Goal: Task Accomplishment & Management: Complete application form

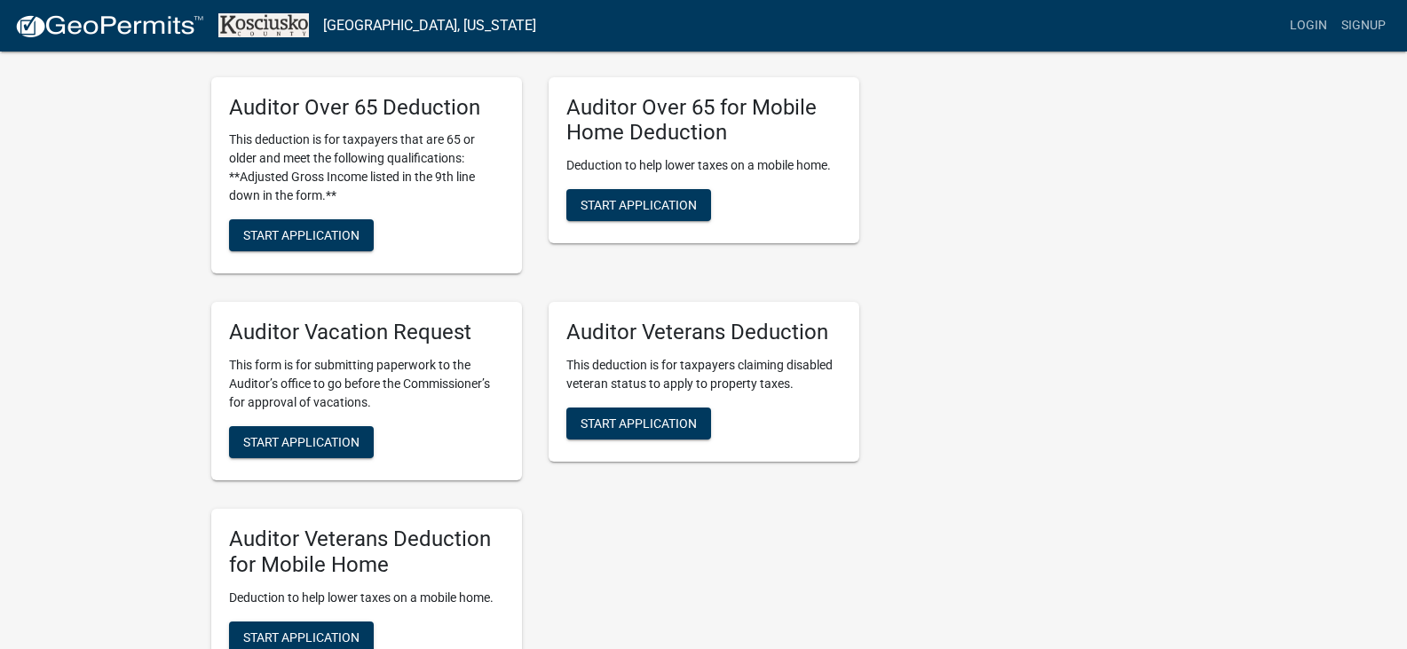
scroll to position [1324, 0]
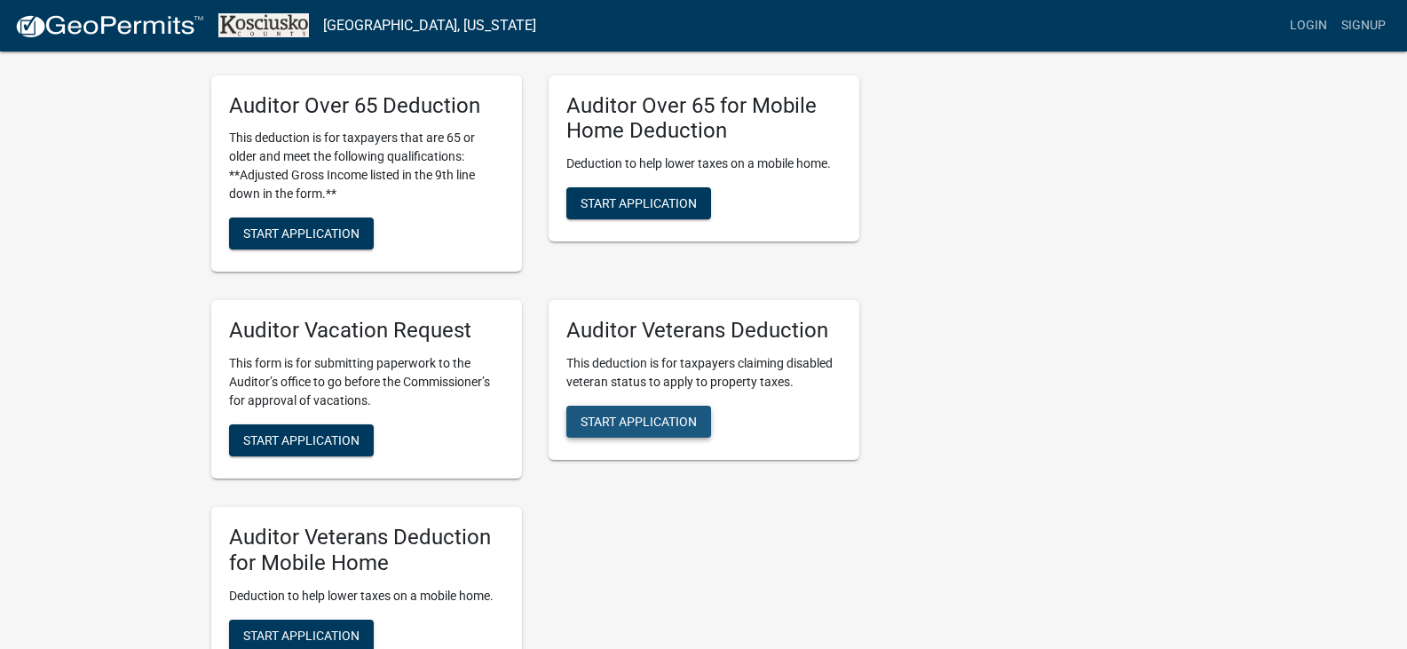
click at [637, 414] on span "Start Application" at bounding box center [638, 421] width 116 height 14
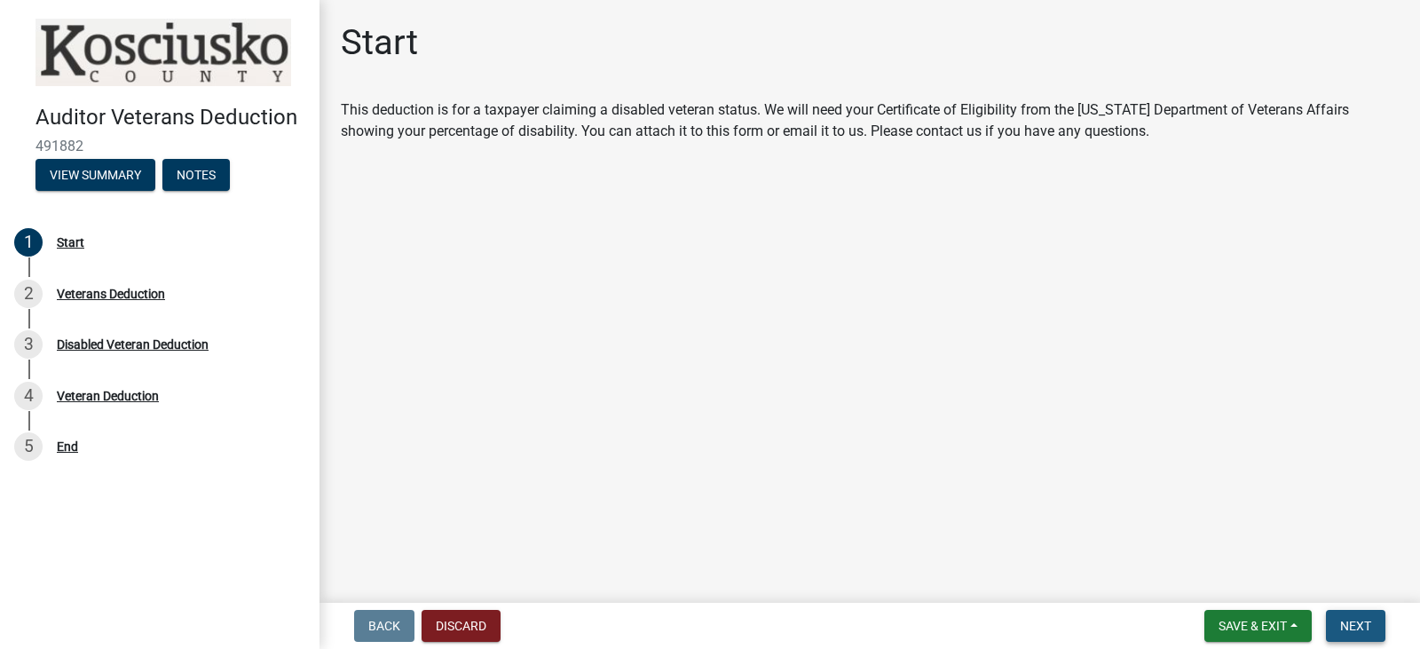
click at [1361, 620] on span "Next" at bounding box center [1355, 626] width 31 height 14
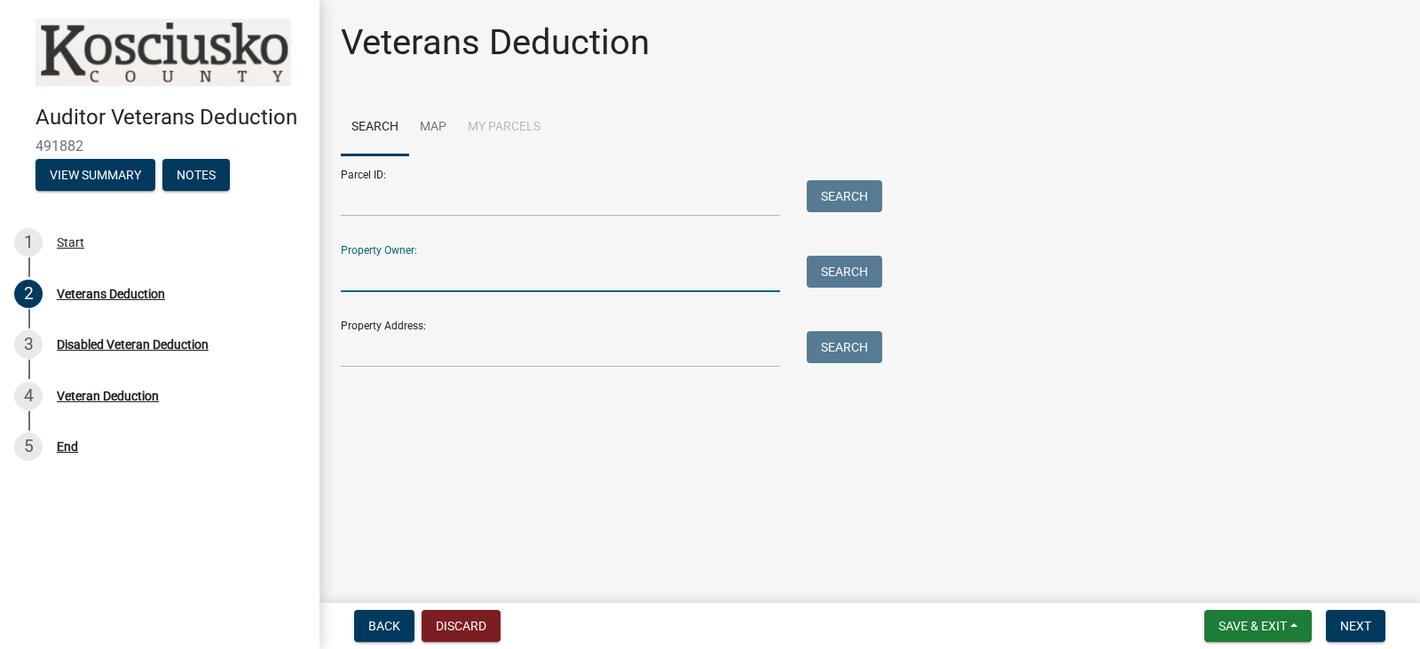
click at [406, 285] on input "Property Owner:" at bounding box center [560, 274] width 439 height 36
type input "born"
click at [849, 268] on button "Search" at bounding box center [844, 272] width 75 height 32
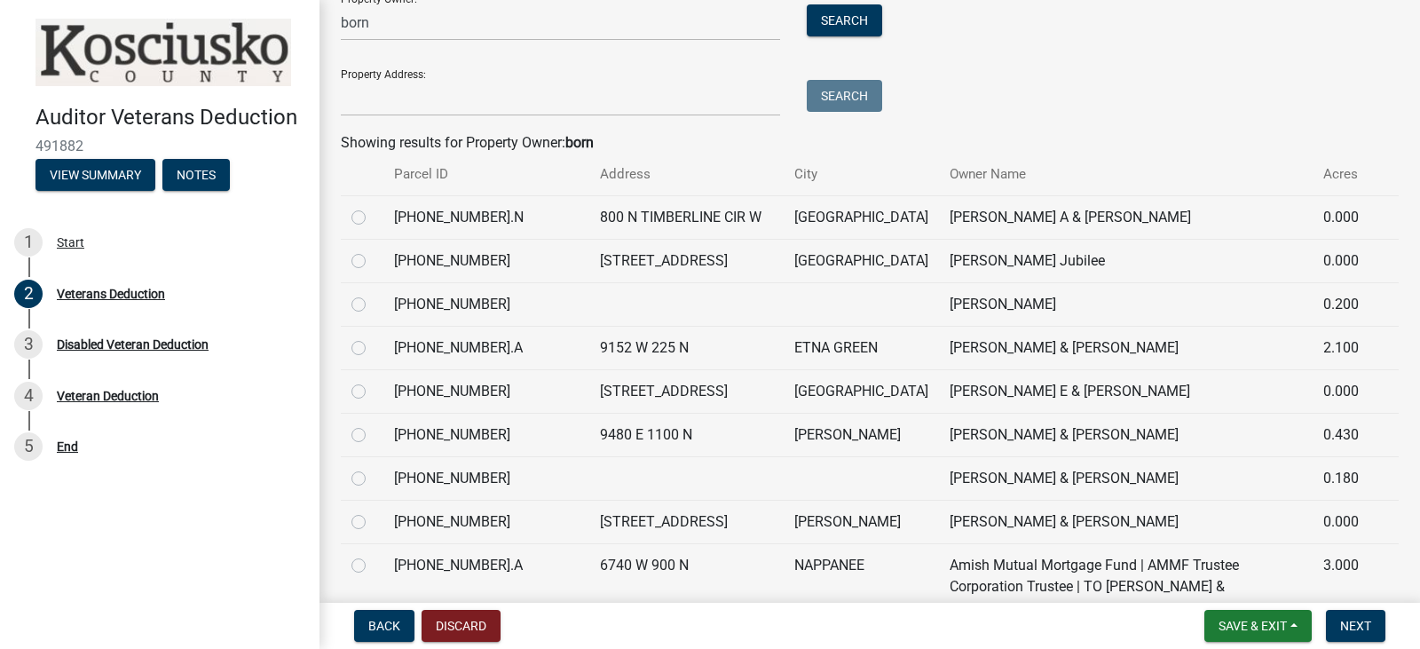
click at [1092, 456] on td "[PERSON_NAME] & [PERSON_NAME]" at bounding box center [1126, 434] width 374 height 43
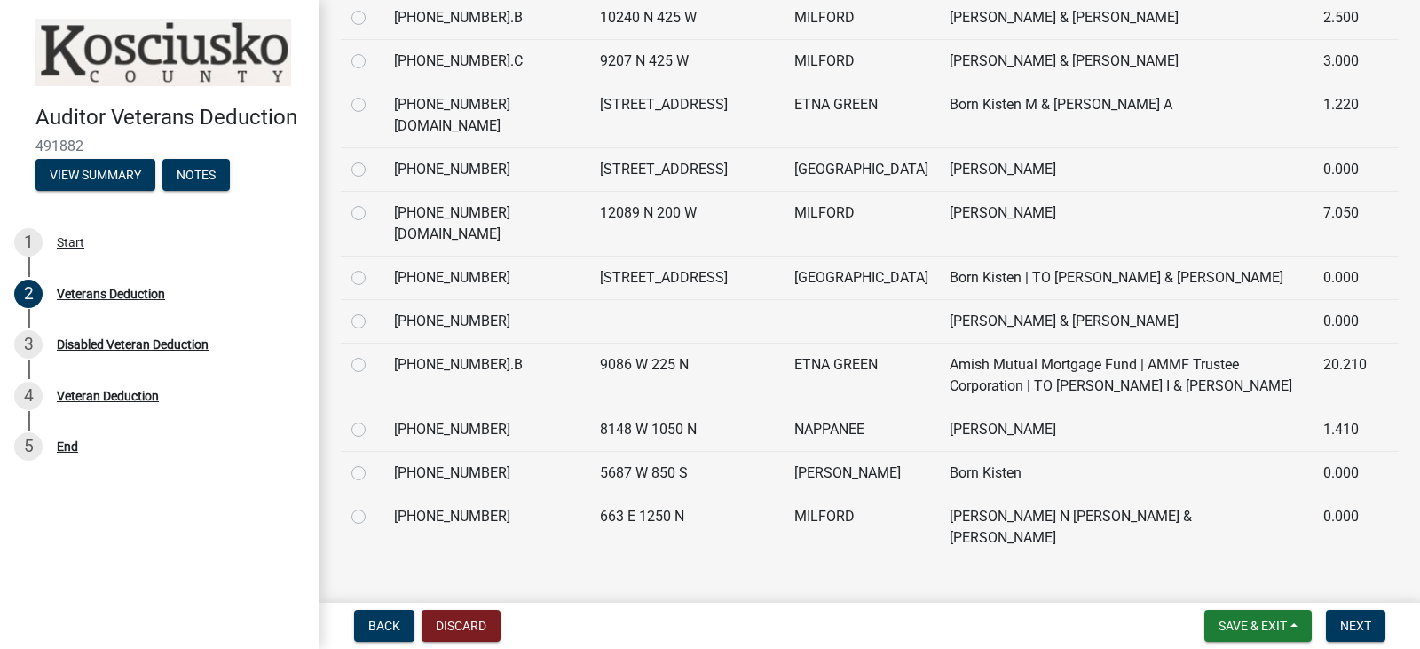
scroll to position [1230, 0]
click at [939, 148] on td "Born Kisten M & [PERSON_NAME] A" at bounding box center [1126, 115] width 374 height 65
click at [373, 95] on label at bounding box center [373, 95] width 0 height 0
click at [373, 107] on input "radio" at bounding box center [379, 101] width 12 height 12
radio input "true"
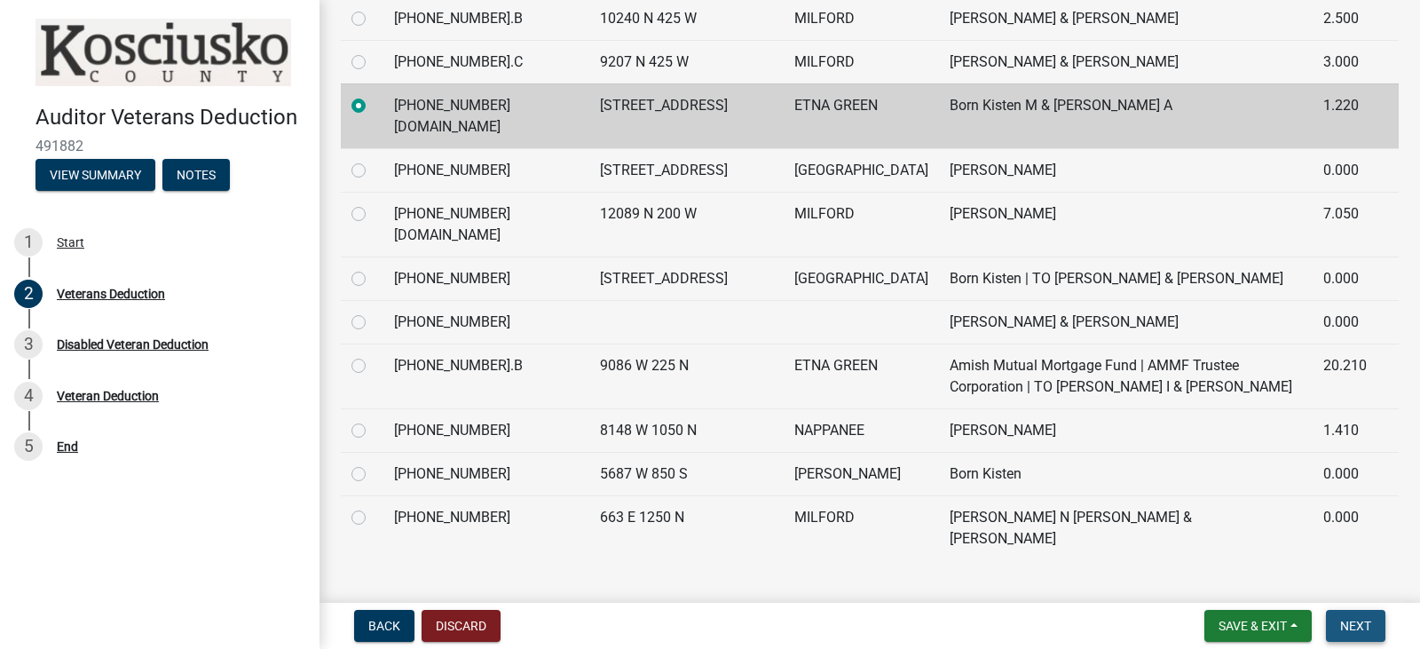
click at [1357, 631] on span "Next" at bounding box center [1355, 626] width 31 height 14
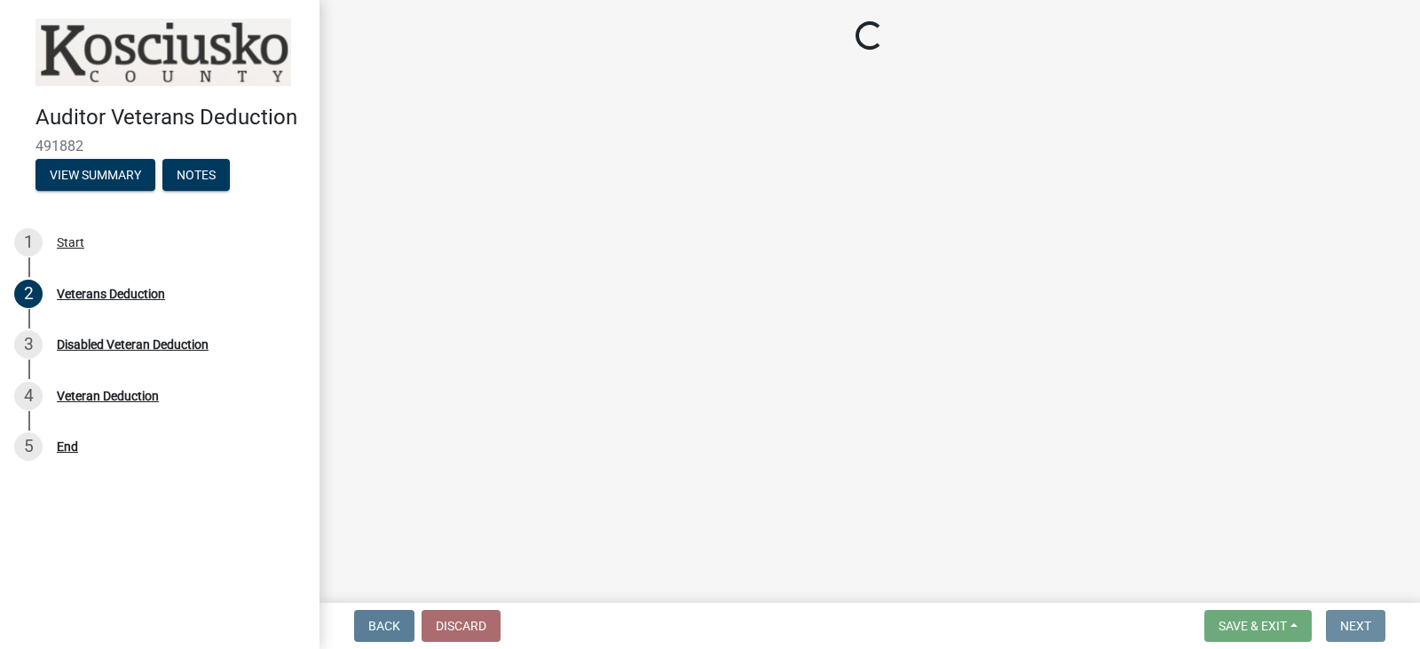
scroll to position [0, 0]
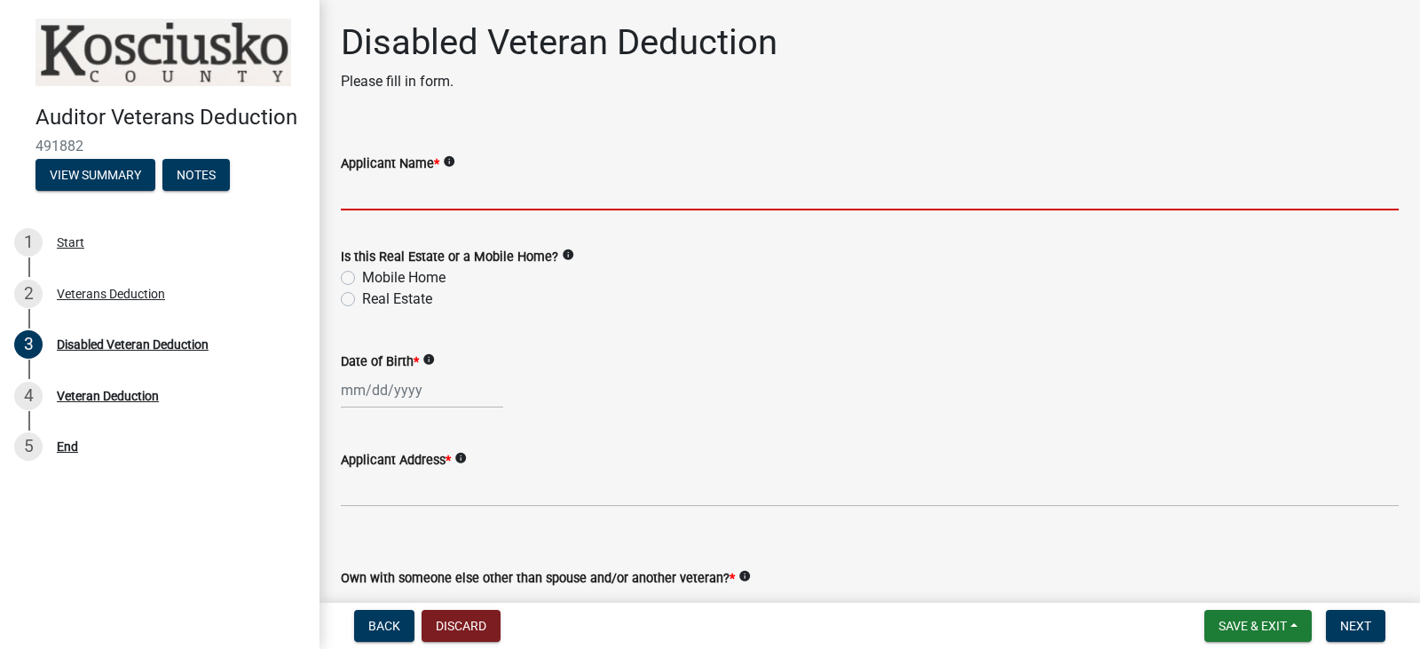
click at [428, 181] on input "Applicant Name *" at bounding box center [870, 192] width 1058 height 36
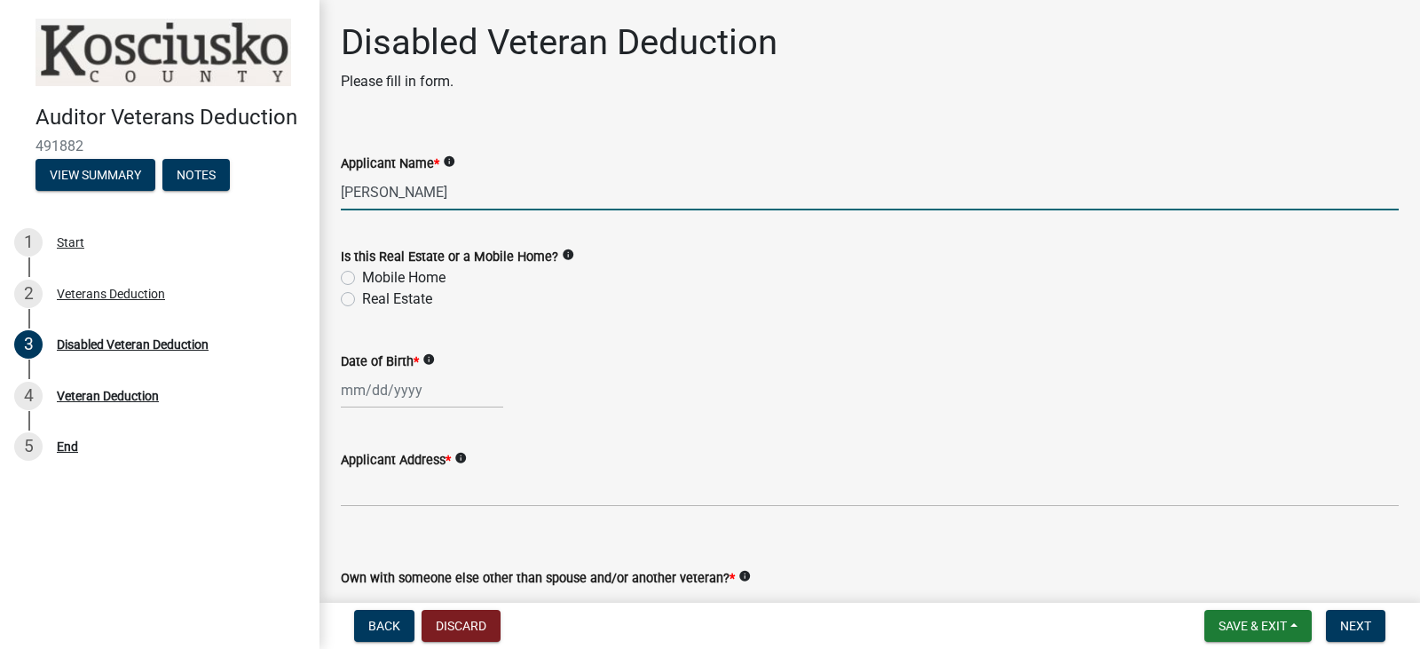
type input "[PERSON_NAME]"
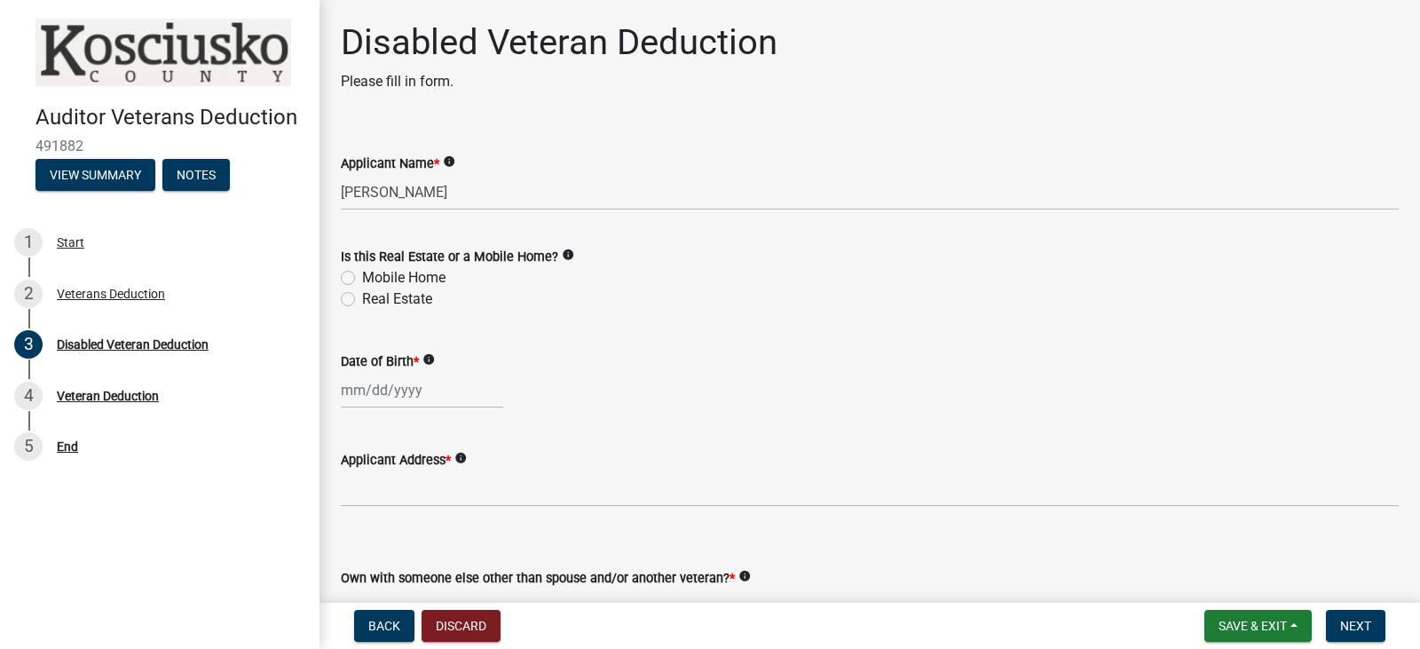
click at [362, 302] on label "Real Estate" at bounding box center [397, 298] width 70 height 21
click at [362, 300] on input "Real Estate" at bounding box center [368, 294] width 12 height 12
radio input "true"
select select "10"
select select "2025"
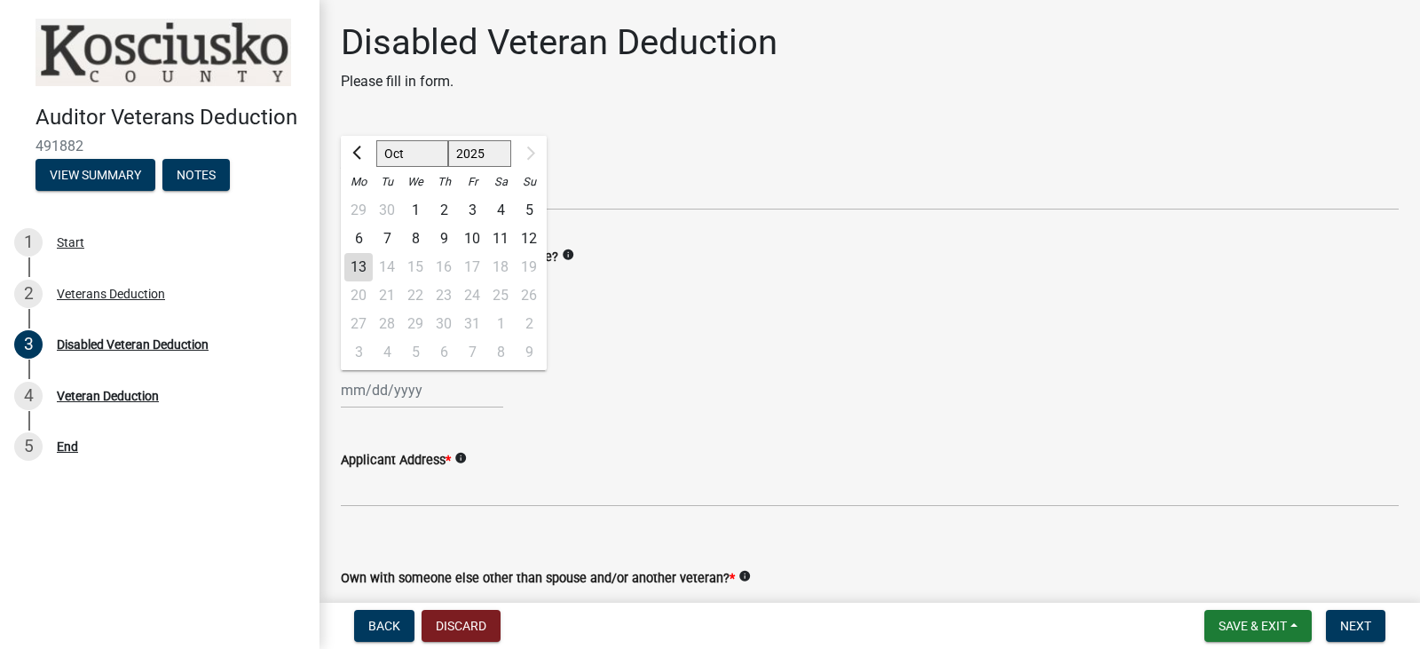
click at [401, 390] on div "Jan Feb Mar Apr May Jun [DATE] Aug Sep [DATE] 1889 1890 1891 1892 1893 1894 189…" at bounding box center [422, 390] width 162 height 36
click at [356, 150] on span "Previous month" at bounding box center [358, 152] width 13 height 13
select select "9"
click at [486, 146] on select "1888 1889 1890 1891 1892 1893 1894 1895 1896 1897 1898 1899 1900 1901 1902 1903…" at bounding box center [480, 153] width 64 height 27
select select "1969"
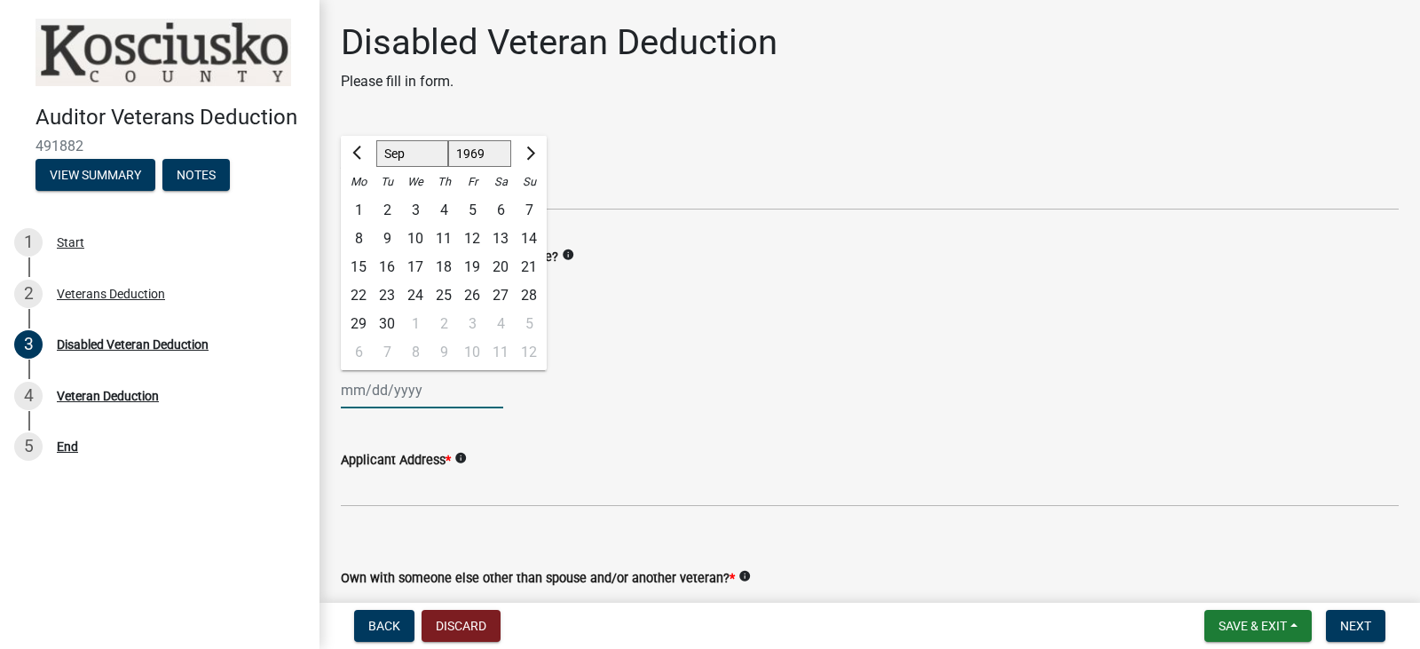
click at [448, 140] on select "1888 1889 1890 1891 1892 1893 1894 1895 1896 1897 1898 1899 1900 1901 1902 1903…" at bounding box center [480, 153] width 64 height 27
click at [413, 292] on div "24" at bounding box center [415, 295] width 28 height 28
type input "[DATE]"
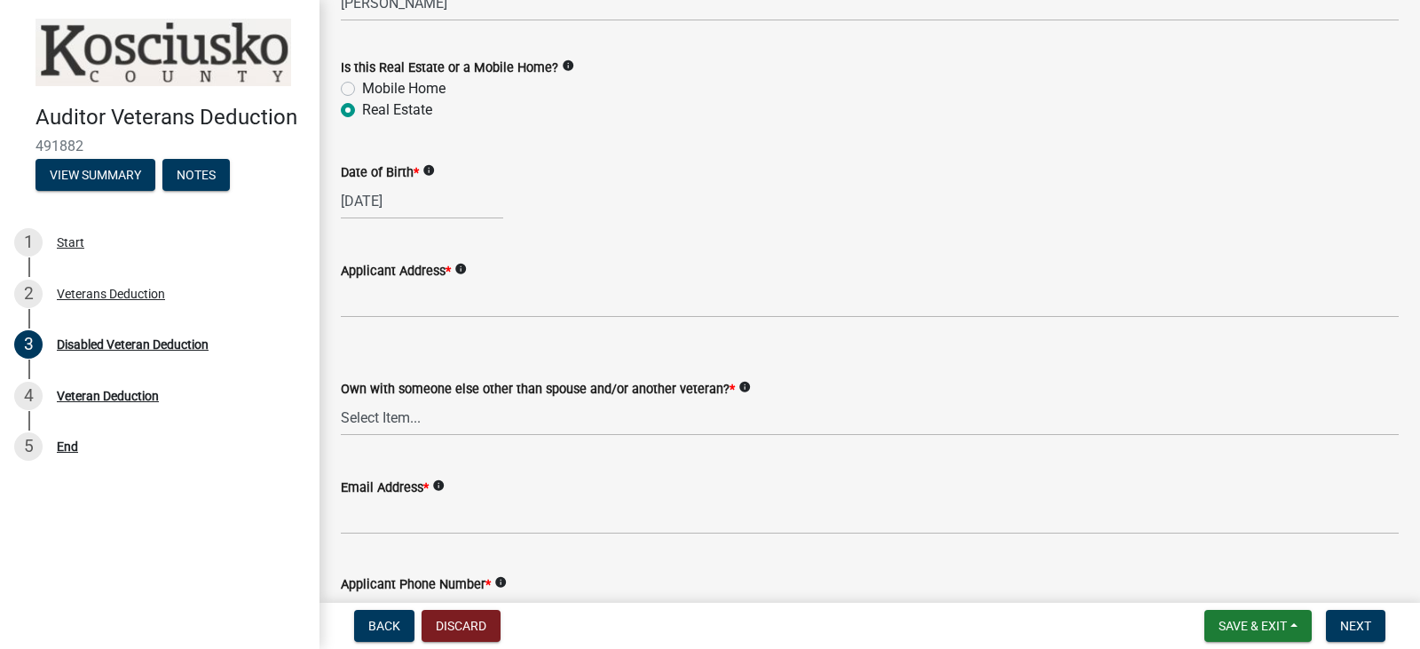
scroll to position [194, 0]
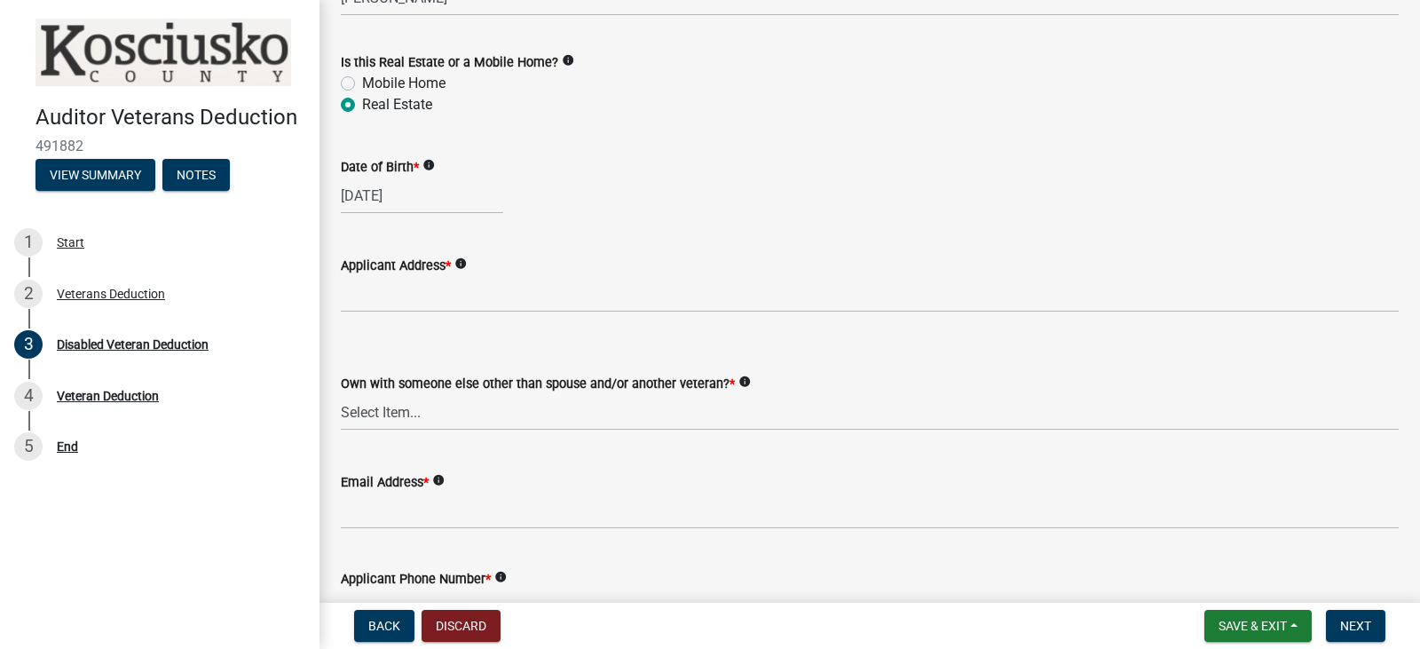
click at [462, 261] on icon "info" at bounding box center [460, 263] width 12 height 12
click at [460, 260] on icon "info" at bounding box center [460, 263] width 12 height 12
click at [403, 402] on select "Select Item... Yes No" at bounding box center [870, 412] width 1058 height 36
click at [341, 394] on select "Select Item... Yes No" at bounding box center [870, 412] width 1058 height 36
select select "36a12cd3-102c-4844-8c55-94b88fe470ab"
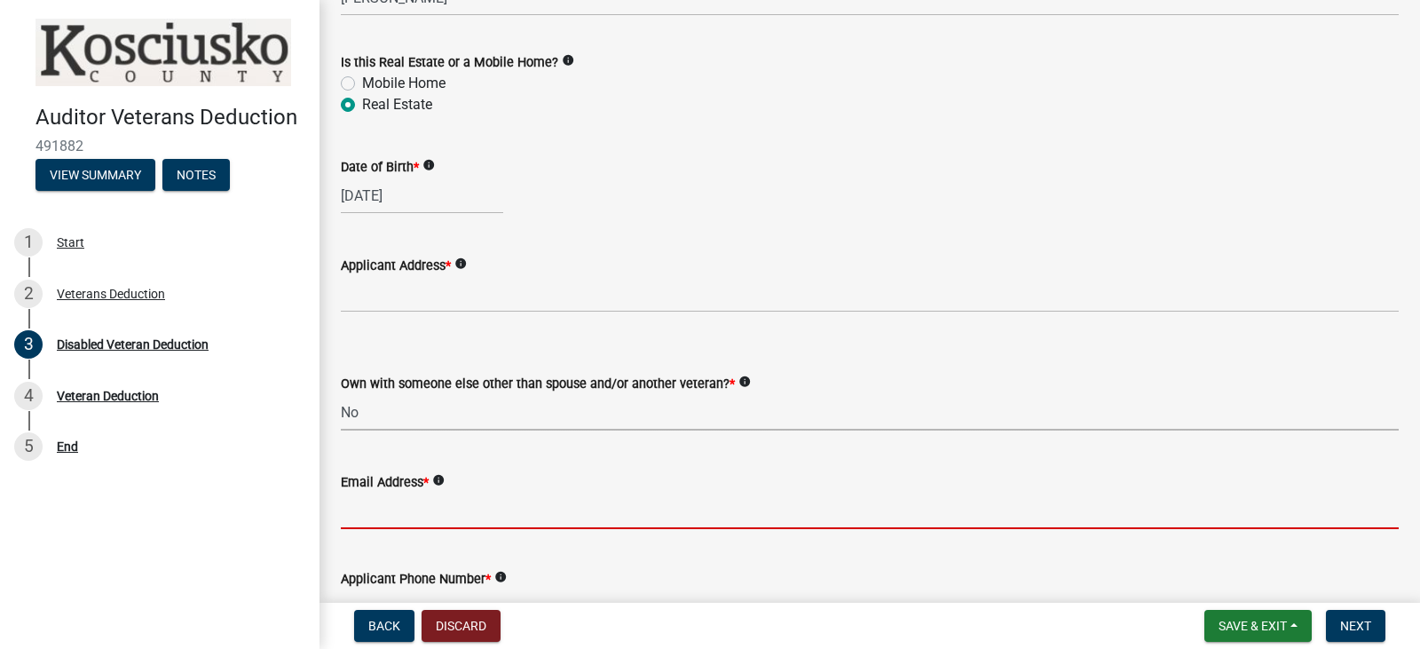
click at [377, 511] on input "Email Address *" at bounding box center [870, 511] width 1058 height 36
type input "[EMAIL_ADDRESS][DOMAIN_NAME]"
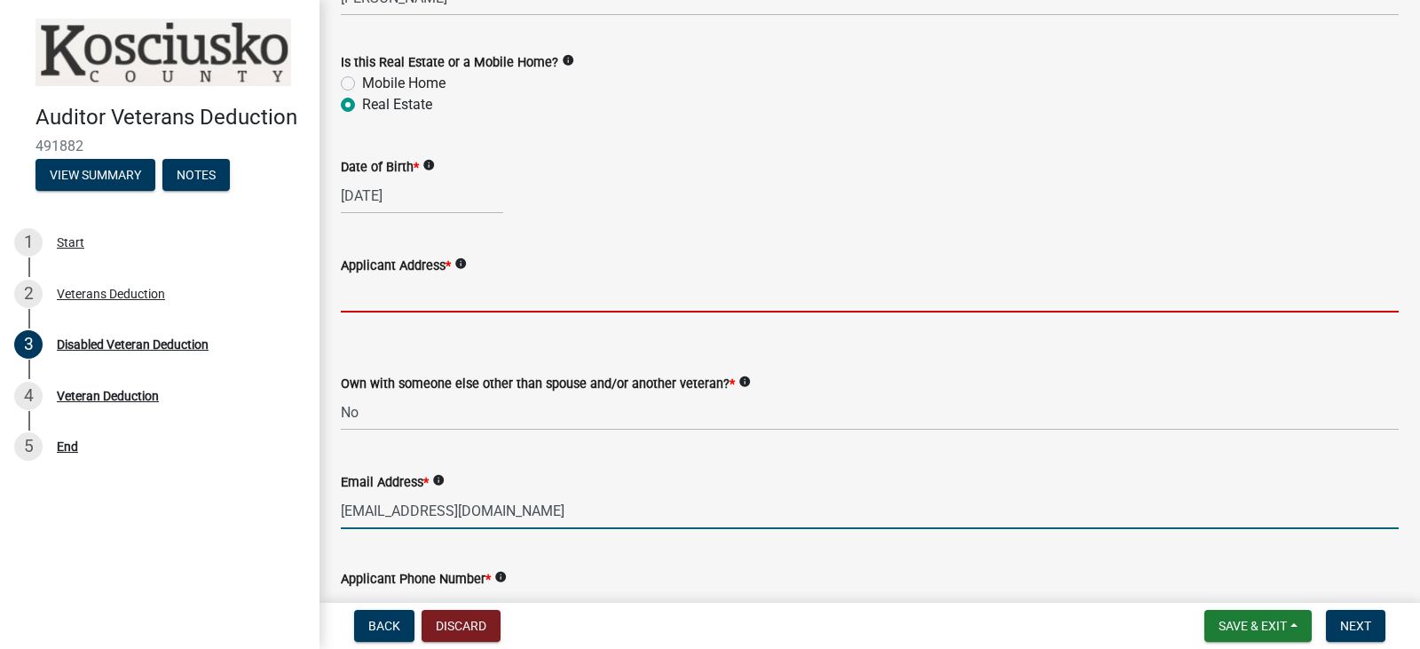
type input "[STREET_ADDRESS]"
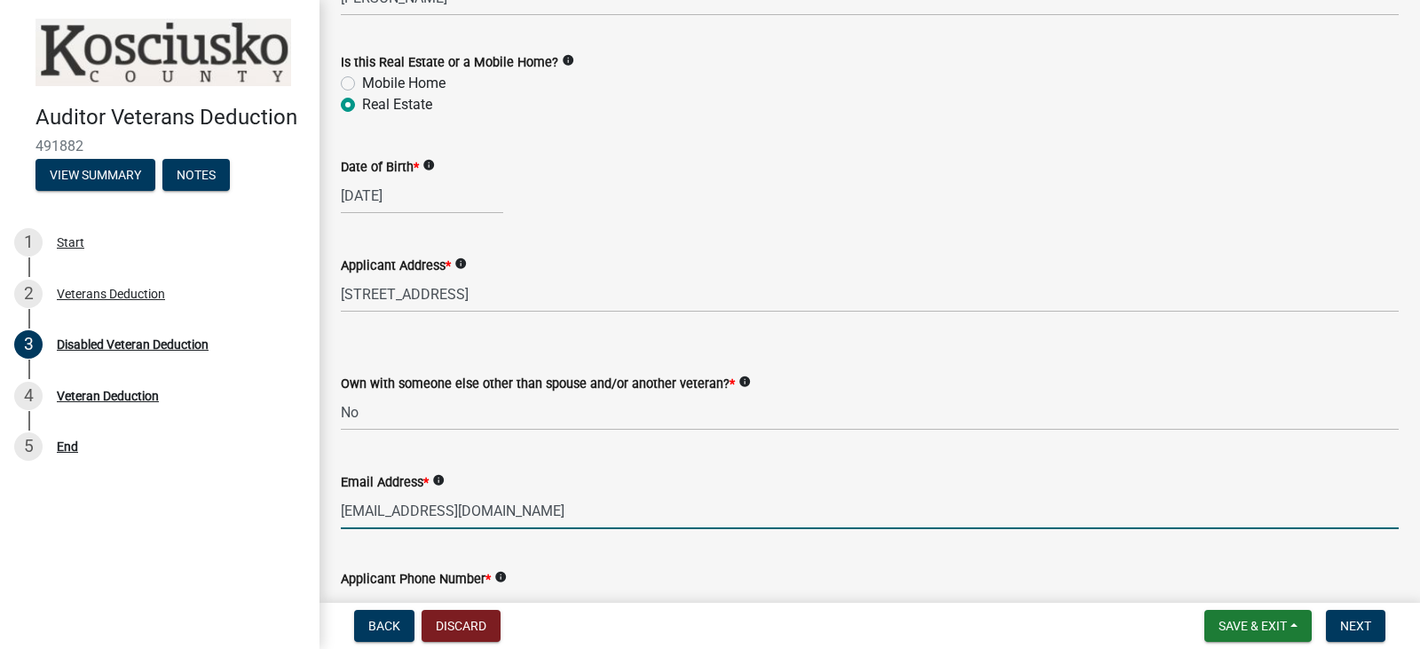
type input "7193758428"
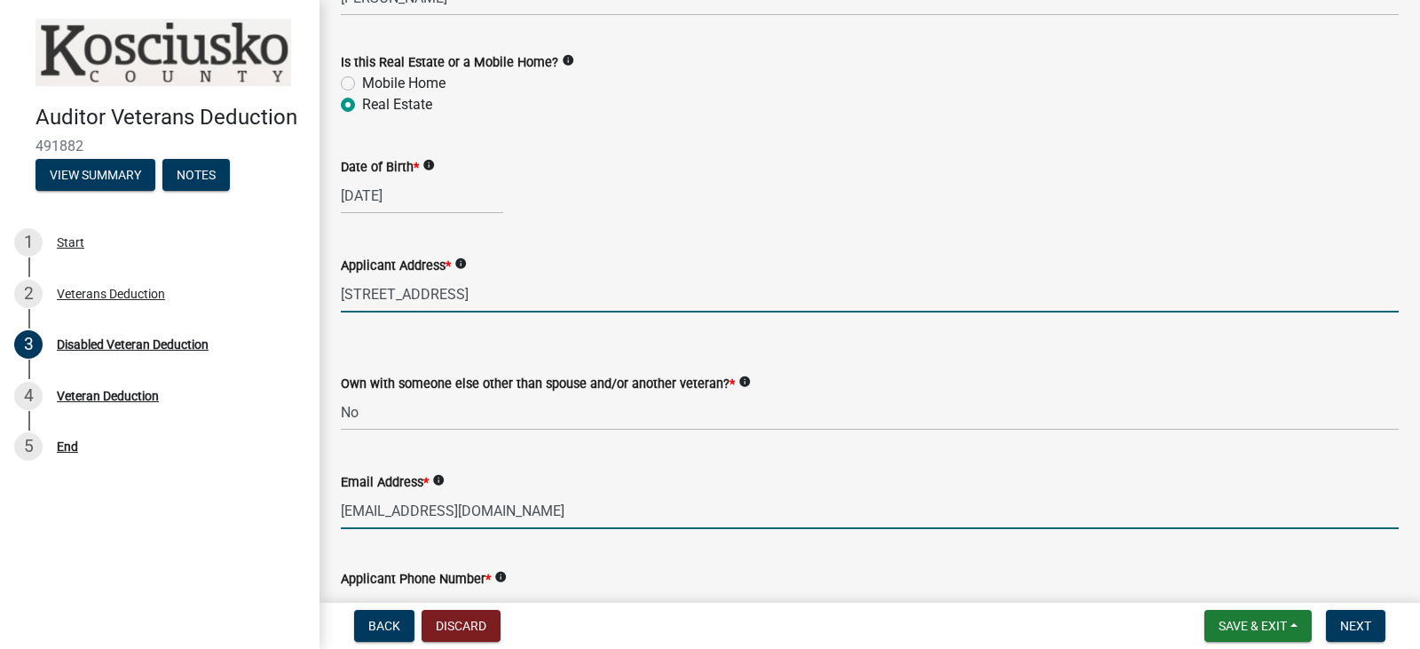
click at [533, 294] on input "[STREET_ADDRESS]" at bounding box center [870, 294] width 1058 height 36
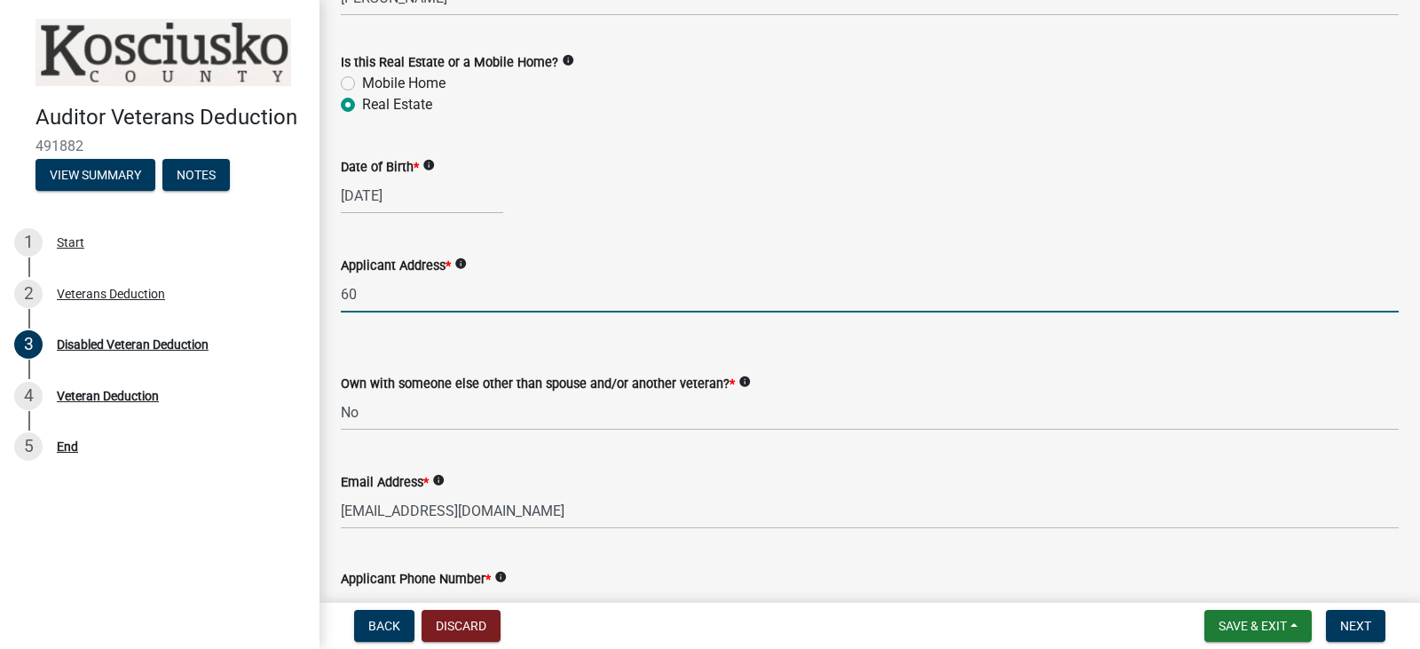
type input "6"
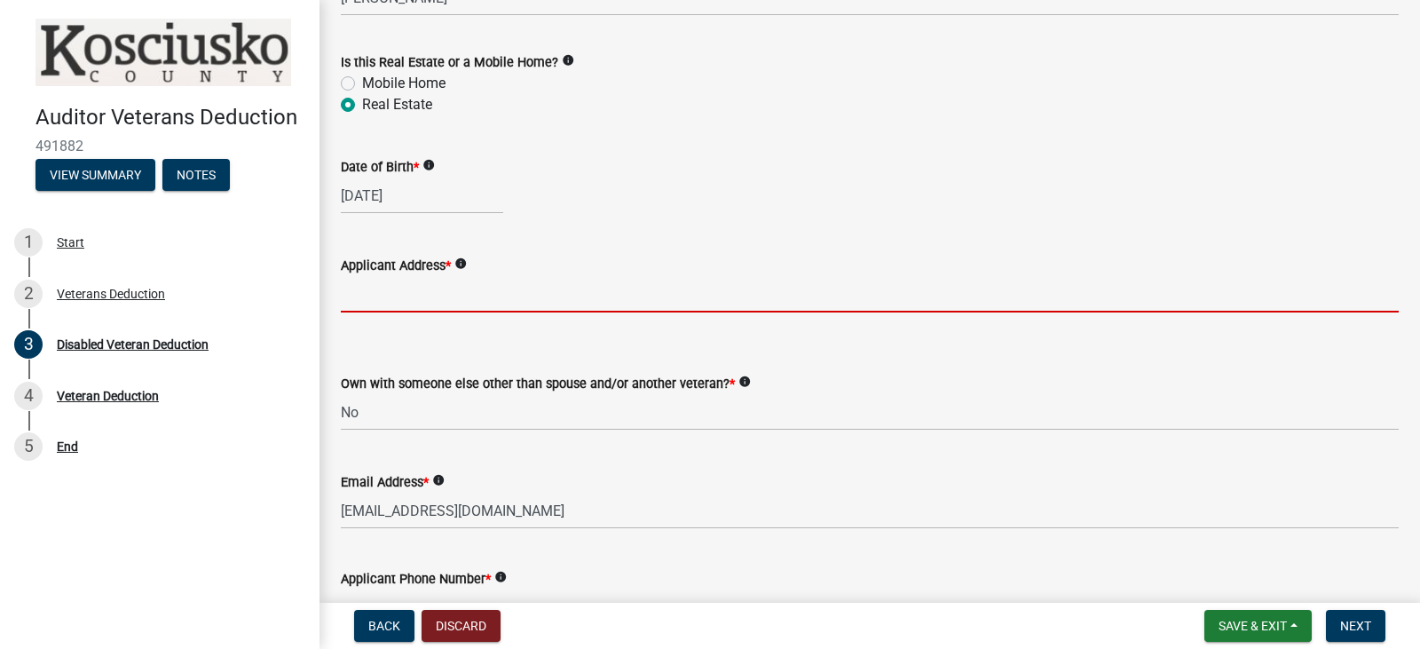
click at [395, 293] on input "Applicant Address *" at bounding box center [870, 294] width 1058 height 36
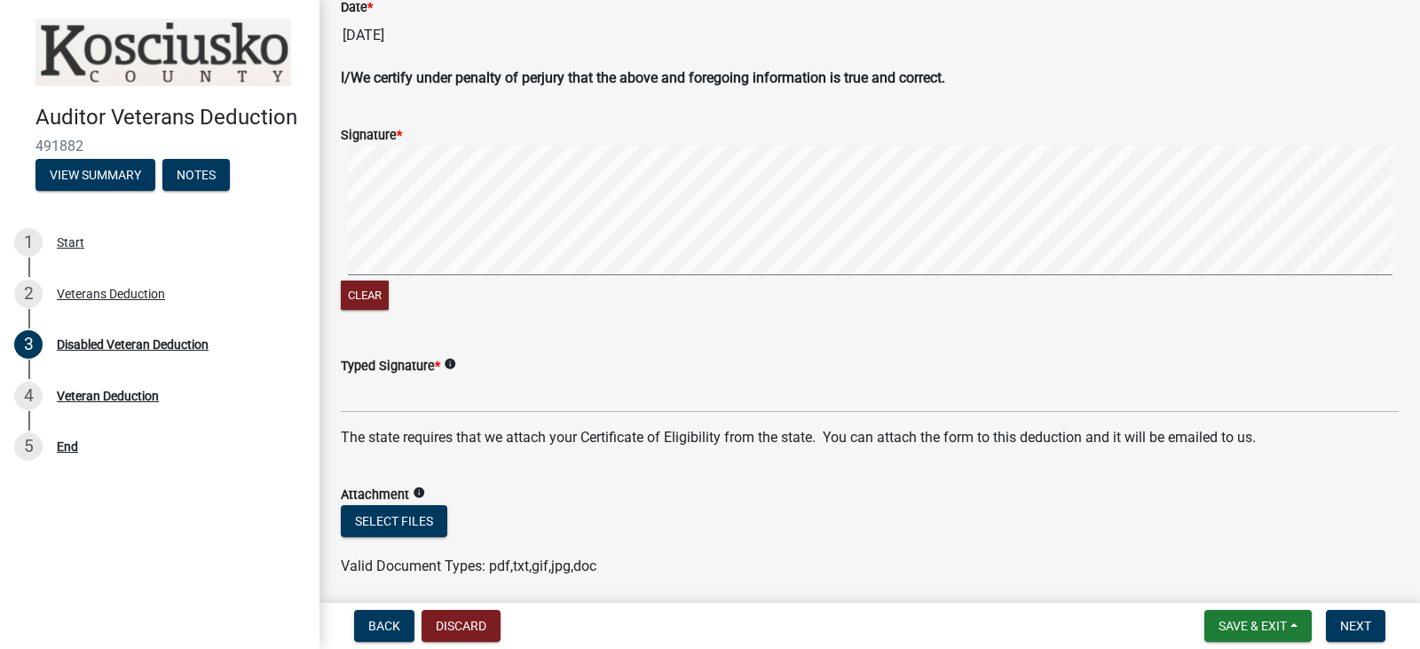
scroll to position [929, 0]
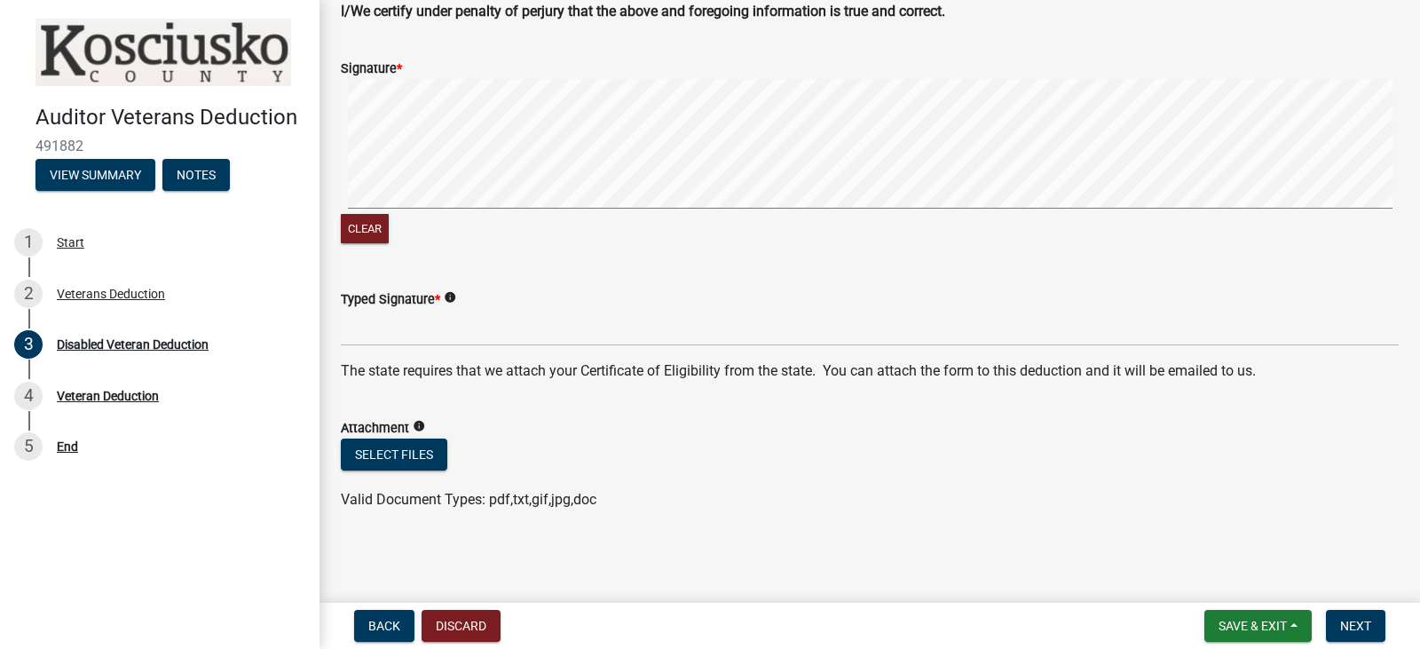
type input "[STREET_ADDRESS]"
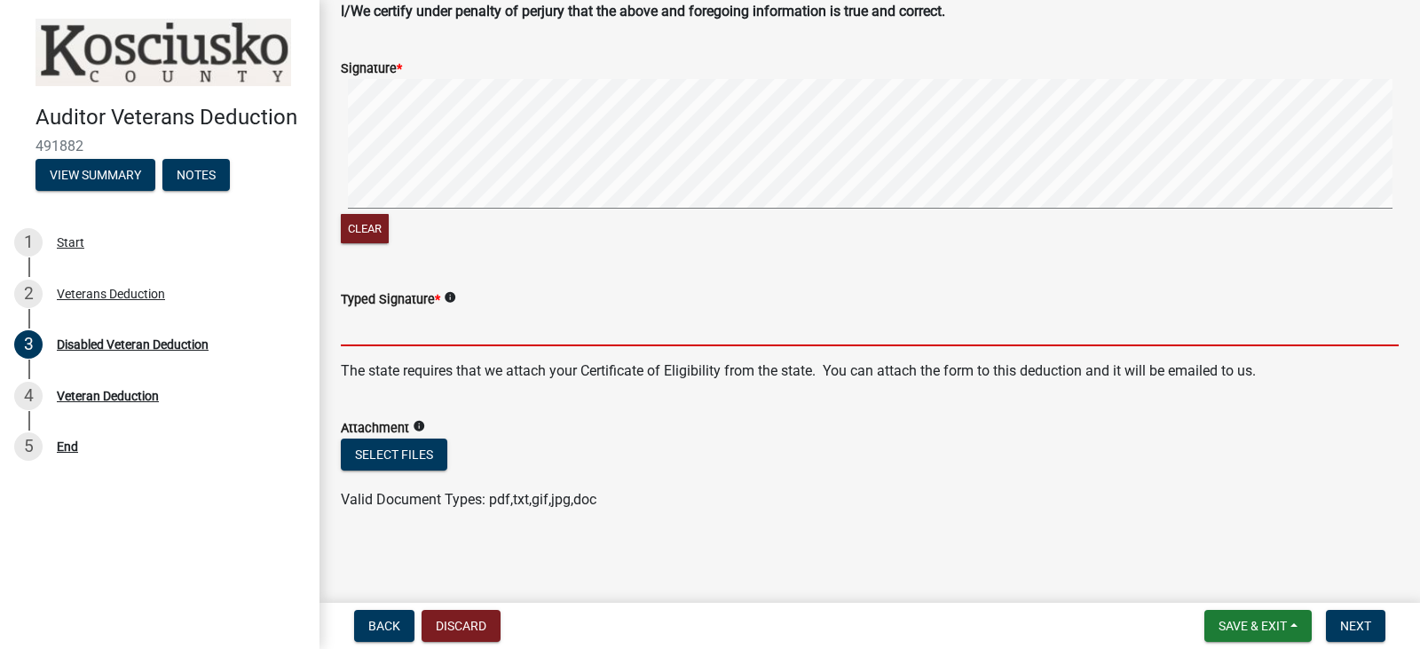
drag, startPoint x: 411, startPoint y: 329, endPoint x: 377, endPoint y: 330, distance: 33.7
click at [377, 330] on input "Typed Signature *" at bounding box center [870, 328] width 1058 height 36
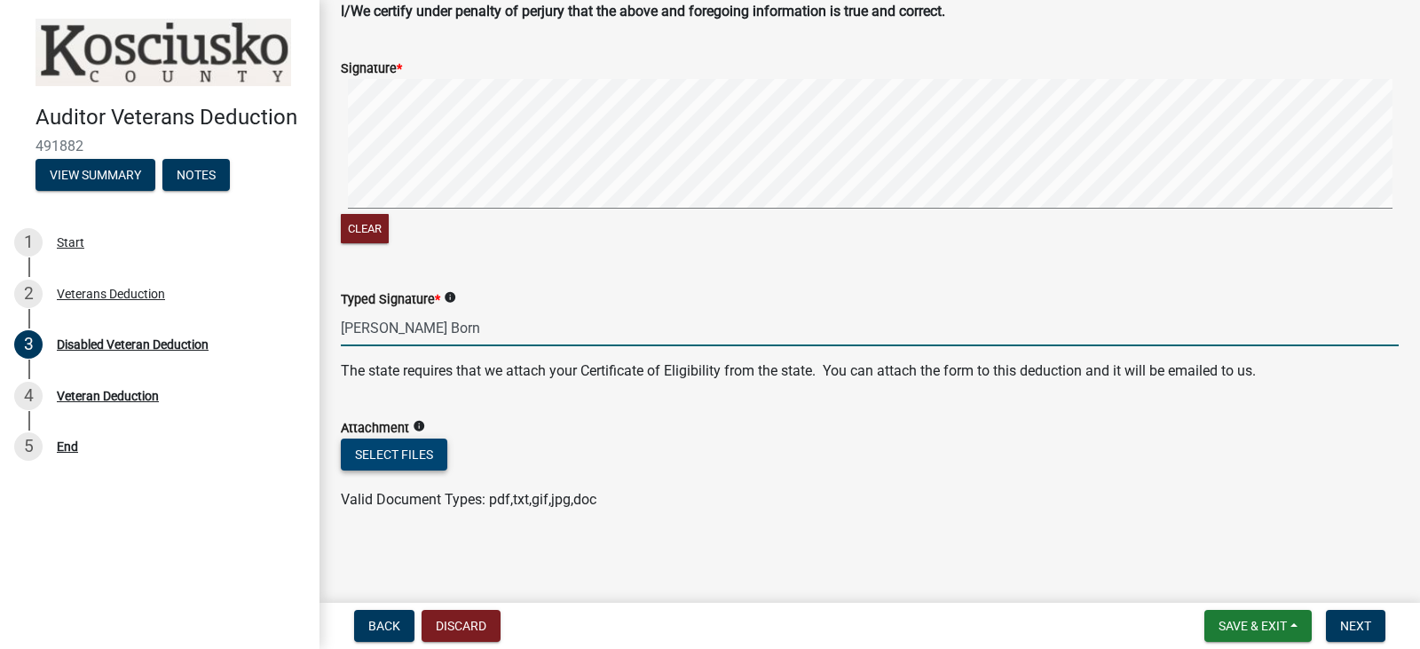
type input "[PERSON_NAME] Born"
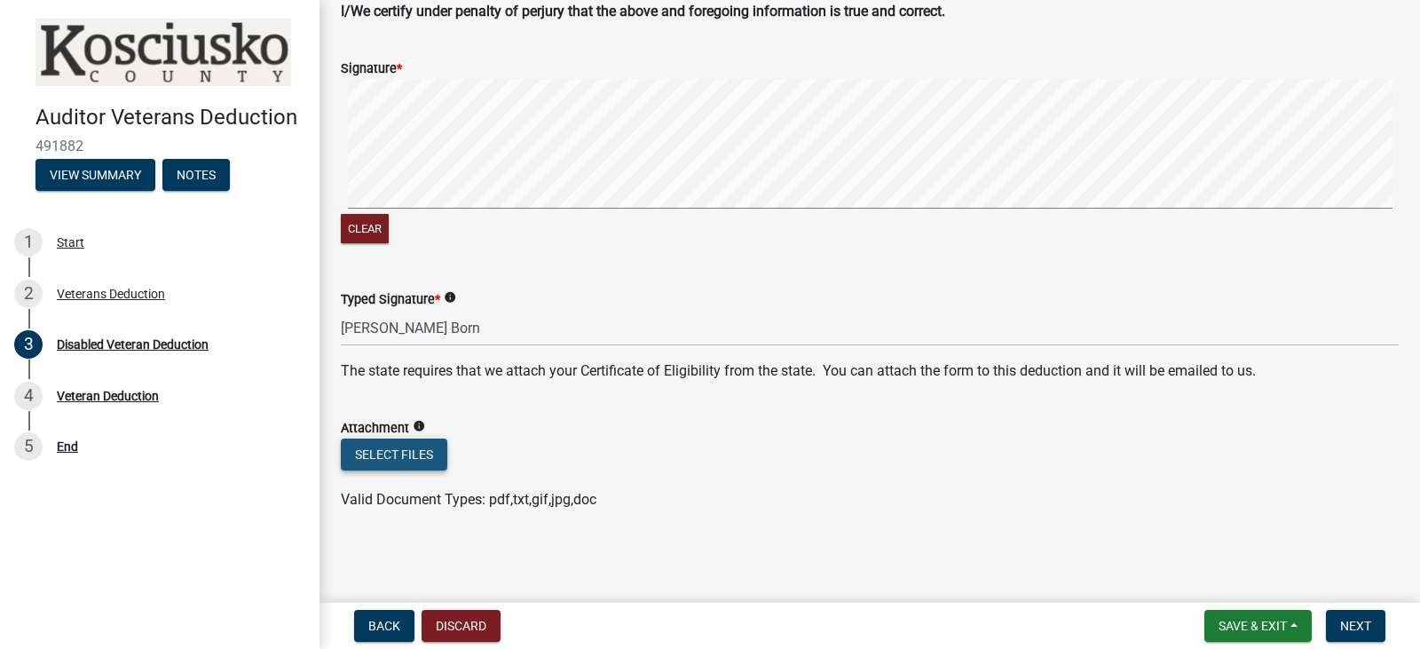
click at [408, 447] on button "Select files" at bounding box center [394, 454] width 107 height 32
click at [387, 454] on button "Select files" at bounding box center [394, 454] width 107 height 32
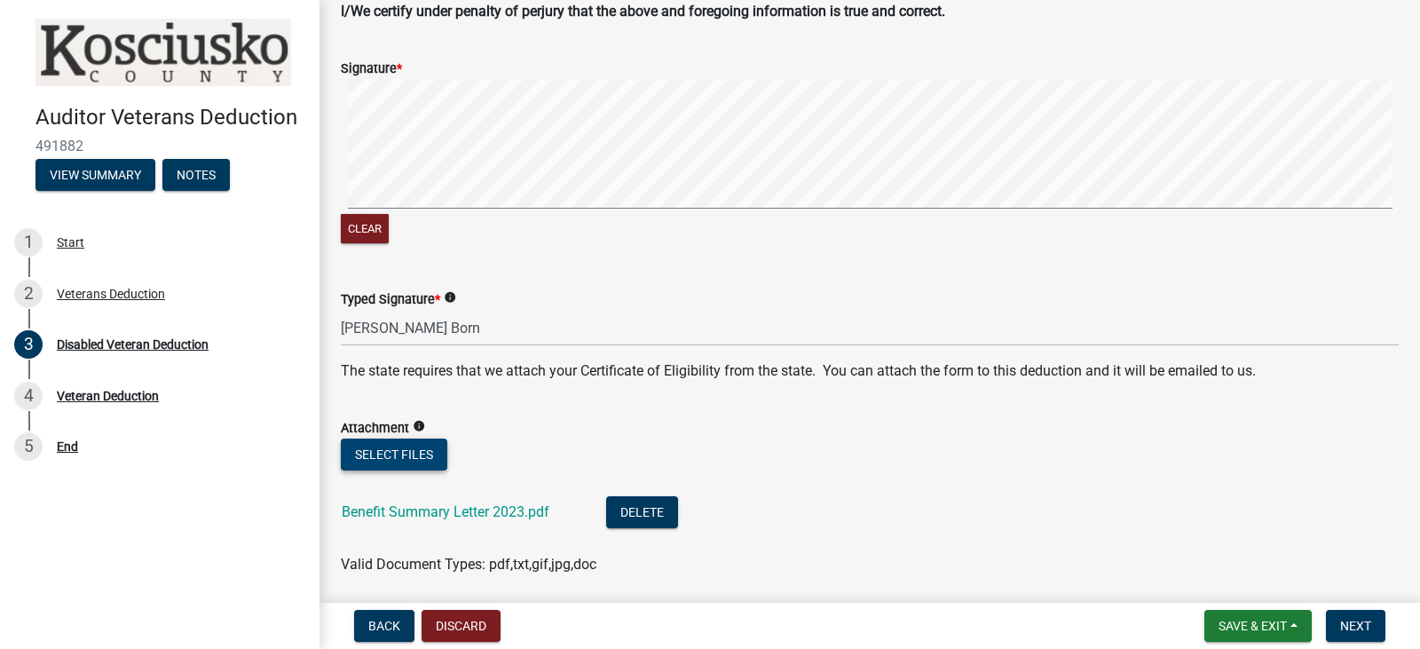
scroll to position [994, 0]
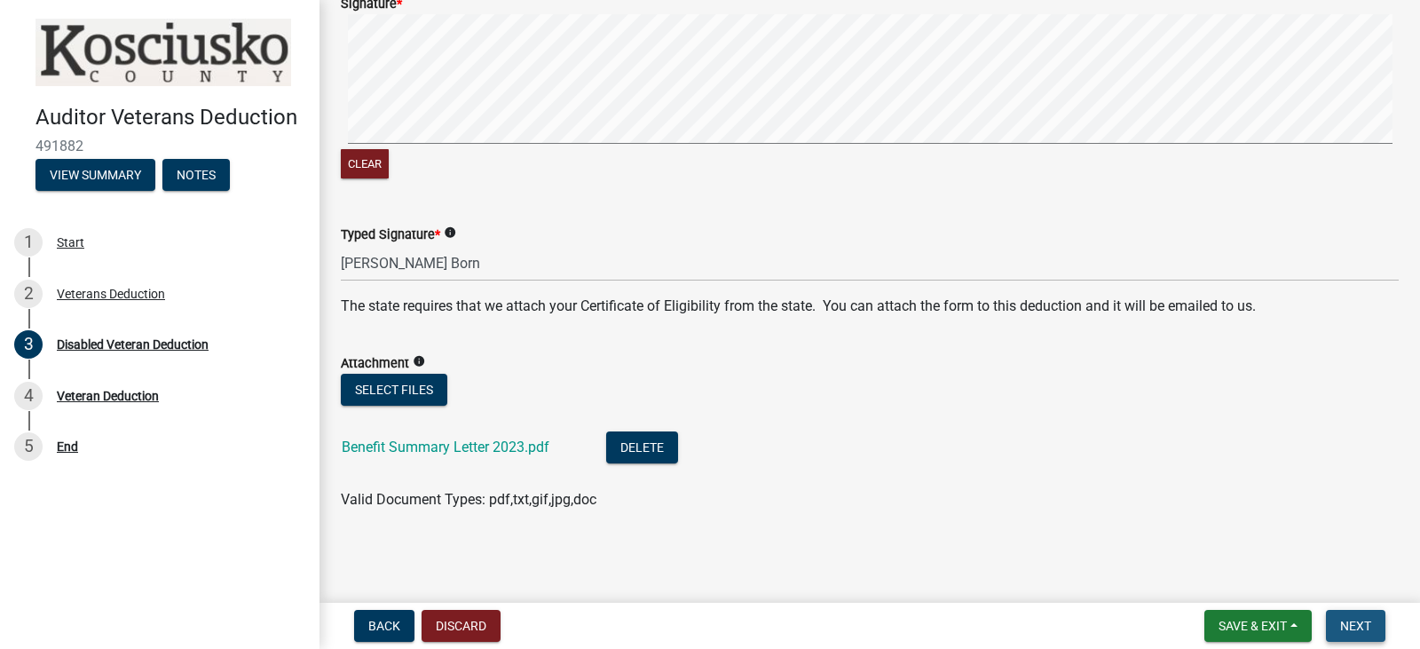
click at [1354, 625] on span "Next" at bounding box center [1355, 626] width 31 height 14
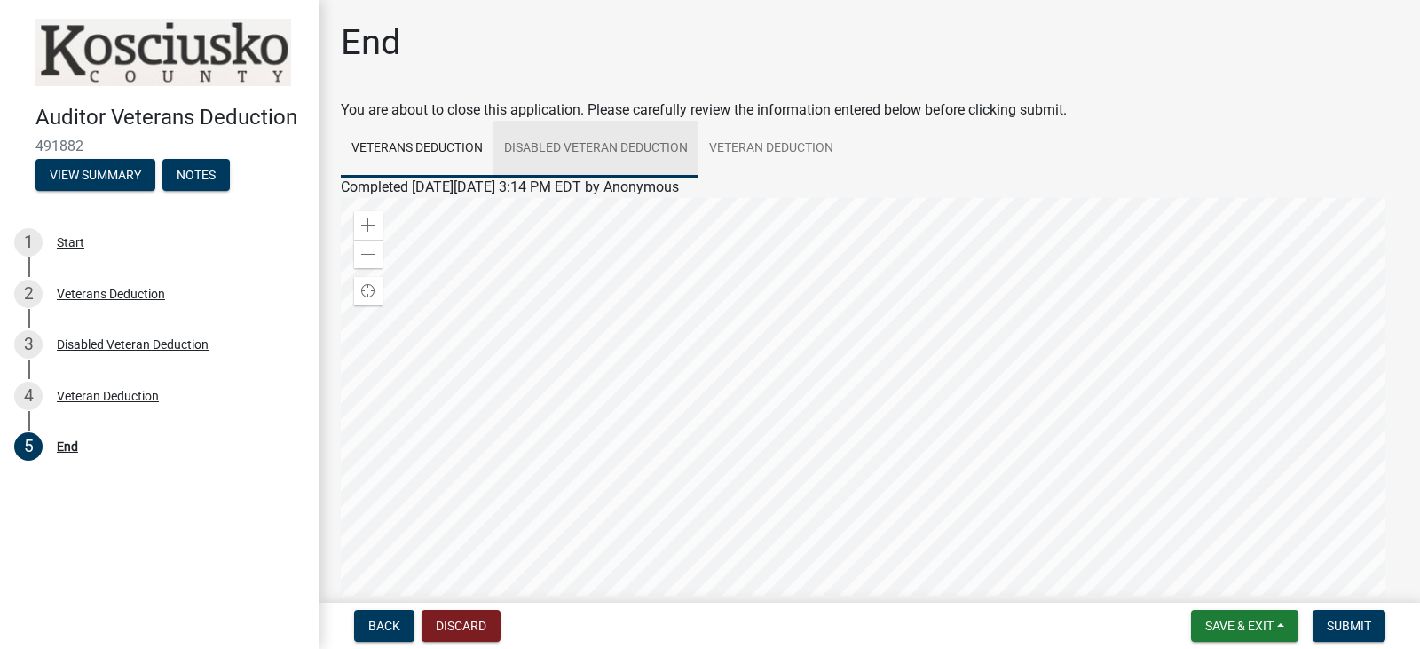
click at [616, 142] on link "Disabled Veteran Deduction" at bounding box center [595, 149] width 205 height 57
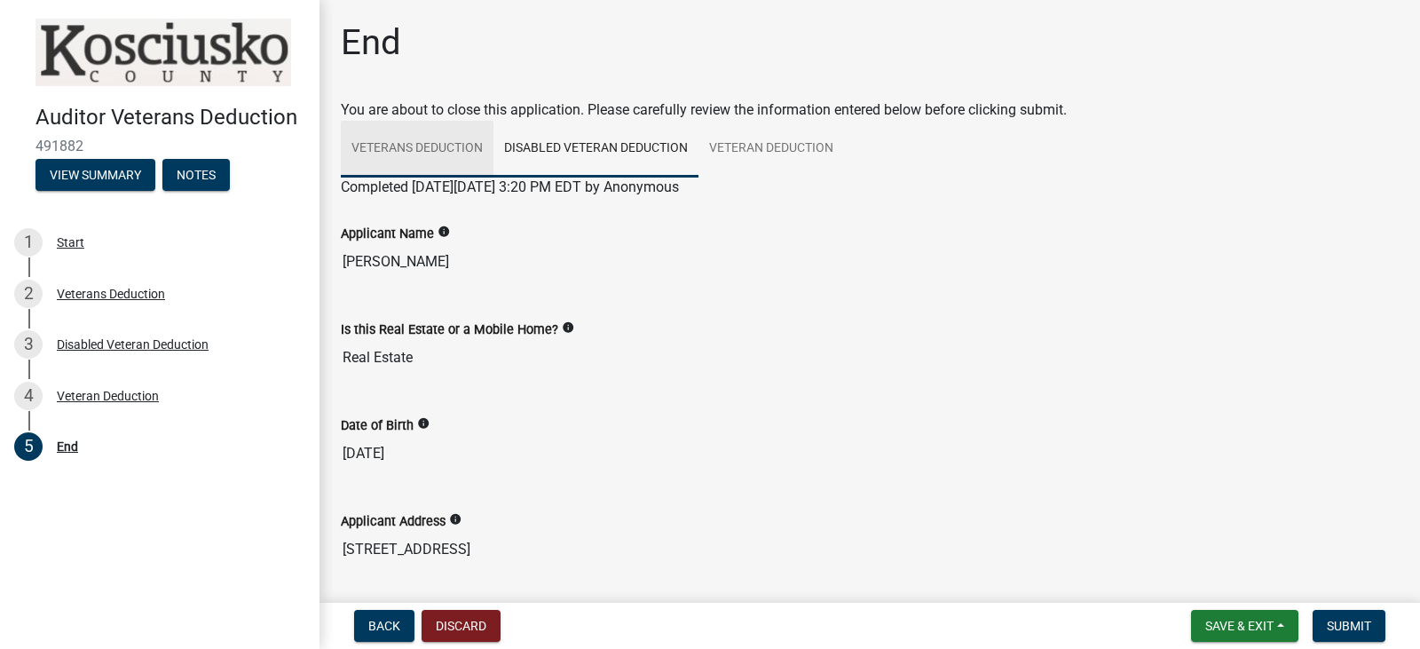
click at [436, 138] on link "Veterans Deduction" at bounding box center [417, 149] width 153 height 57
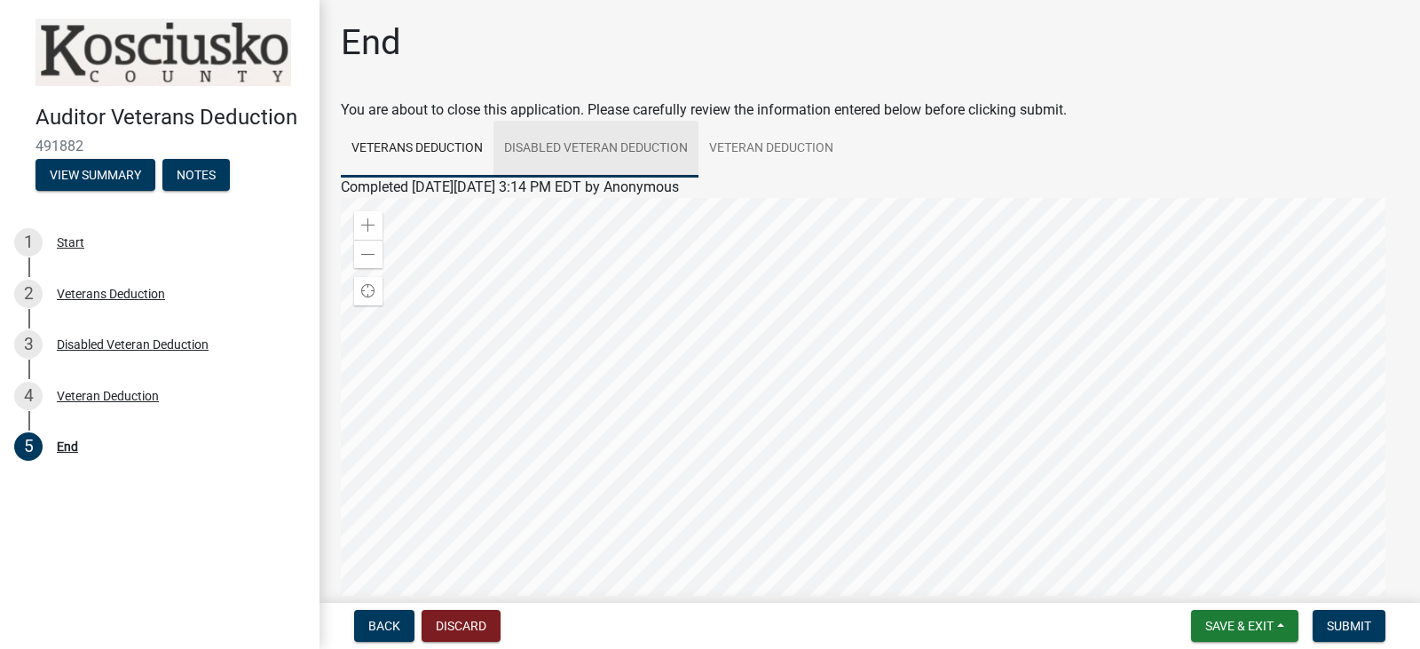
click at [591, 143] on link "Disabled Veteran Deduction" at bounding box center [595, 149] width 205 height 57
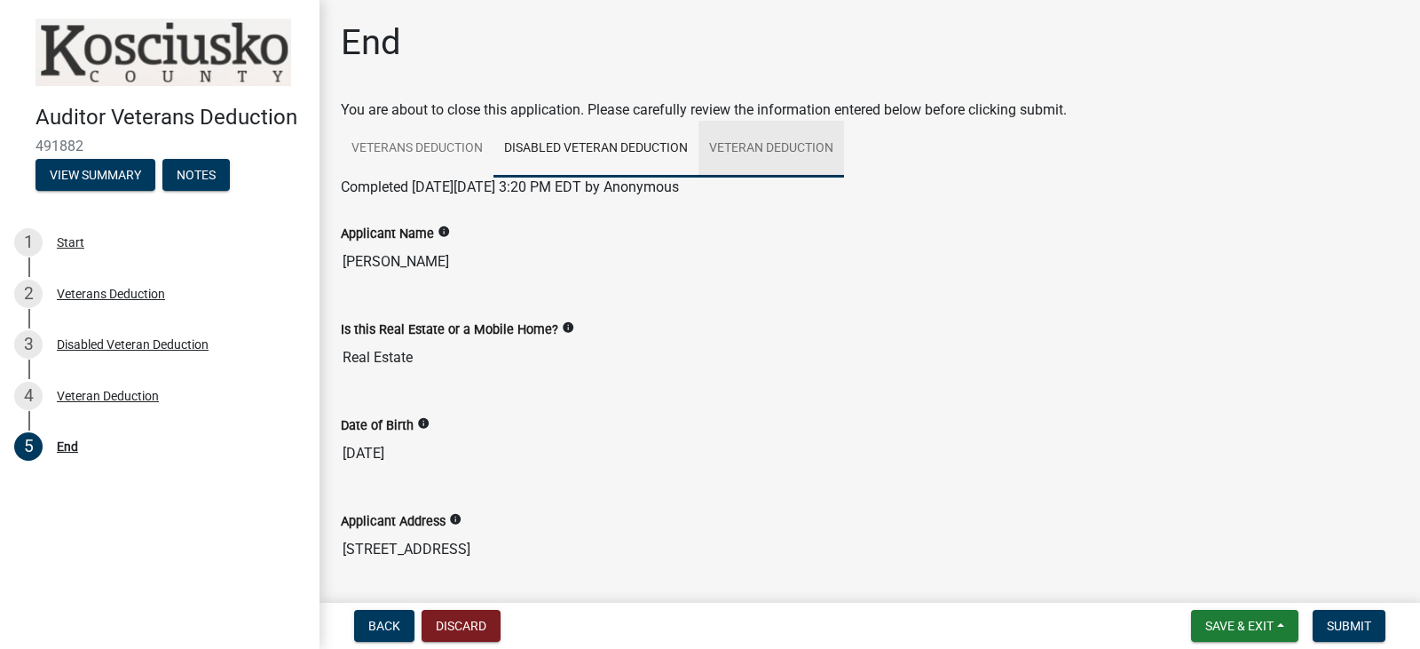
click at [777, 145] on link "Veteran Deduction" at bounding box center [772, 149] width 146 height 57
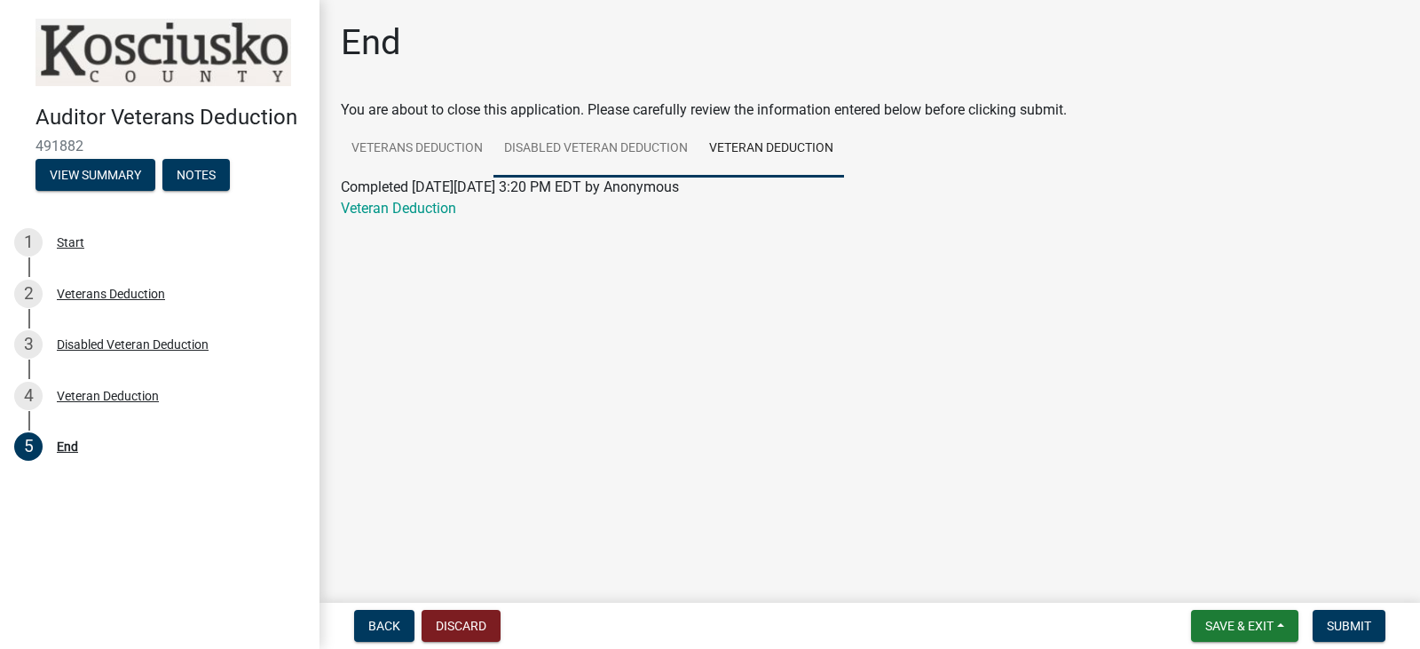
click at [620, 141] on link "Disabled Veteran Deduction" at bounding box center [595, 149] width 205 height 57
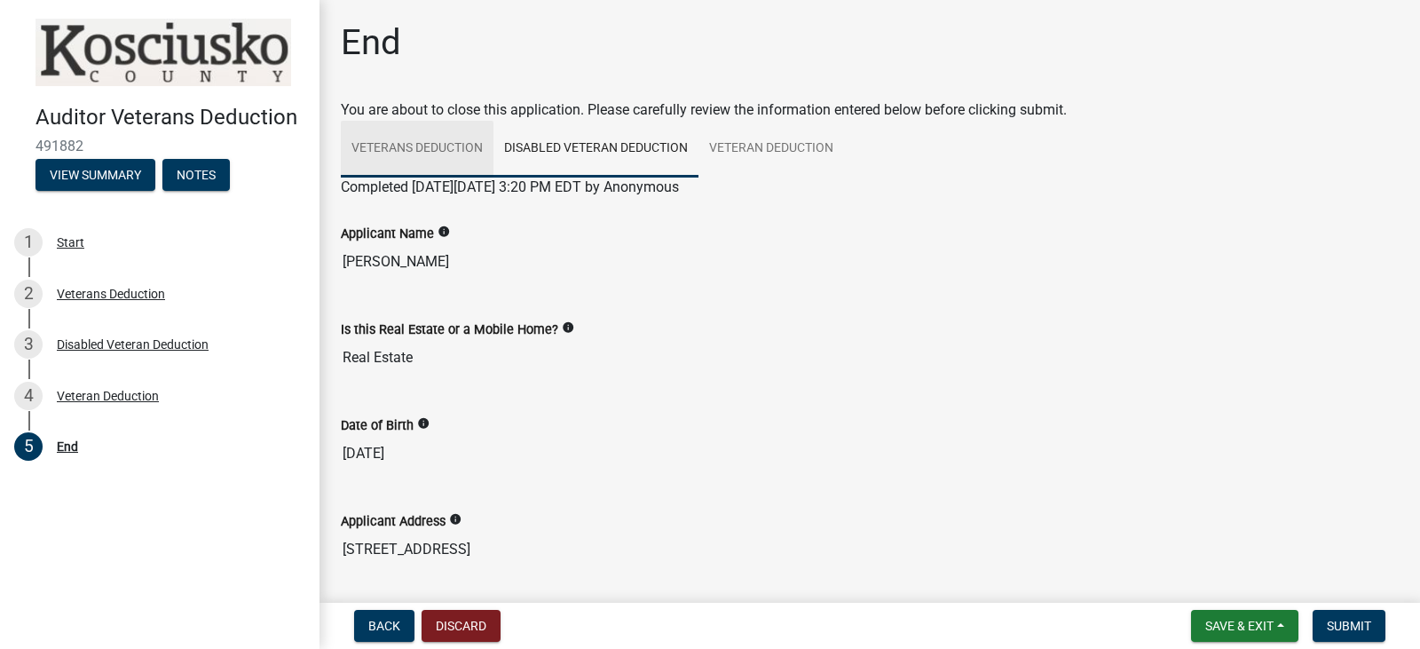
click at [429, 144] on link "Veterans Deduction" at bounding box center [417, 149] width 153 height 57
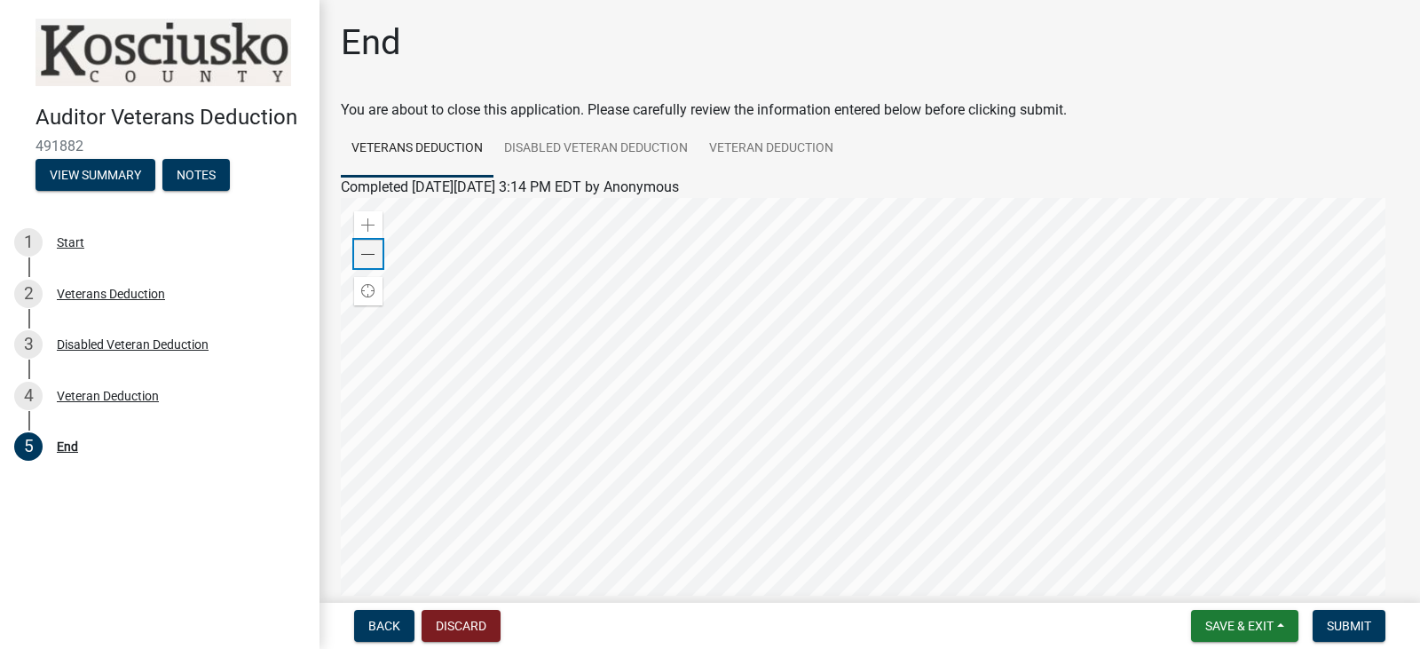
click at [368, 250] on span at bounding box center [368, 255] width 14 height 14
click at [362, 209] on div at bounding box center [870, 420] width 1058 height 444
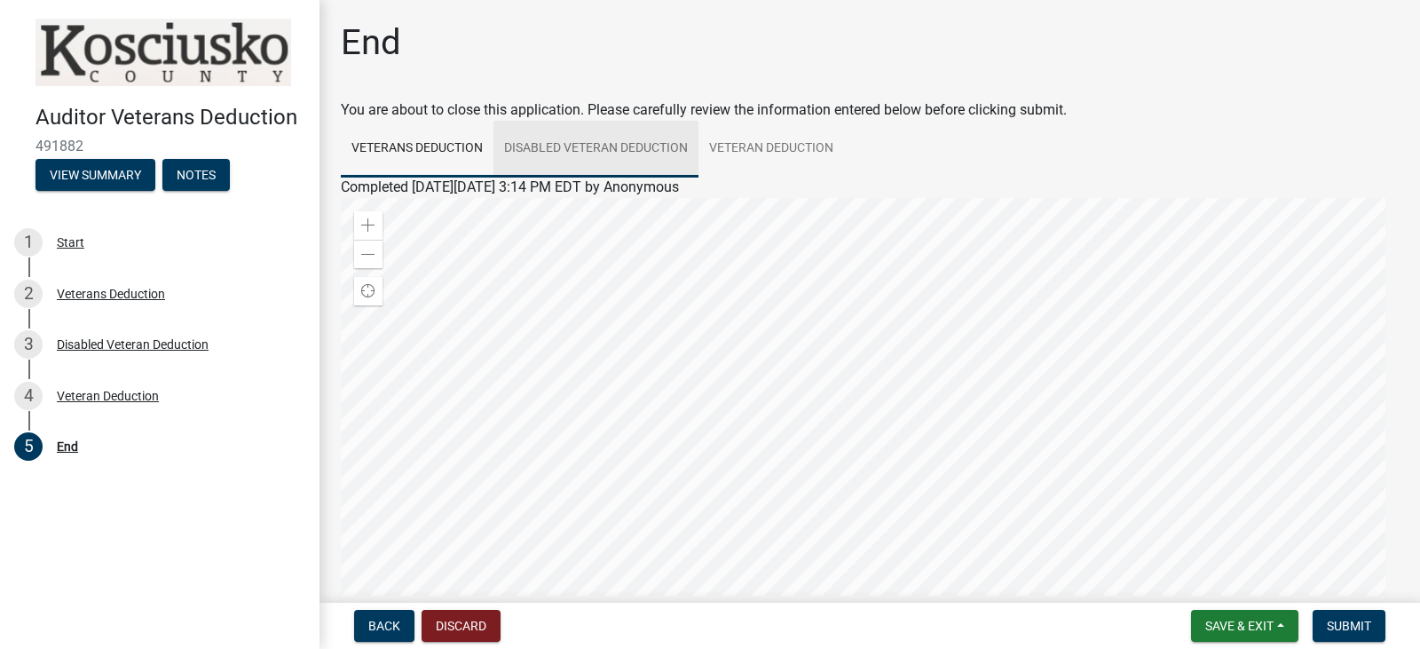
click at [540, 134] on link "Disabled Veteran Deduction" at bounding box center [595, 149] width 205 height 57
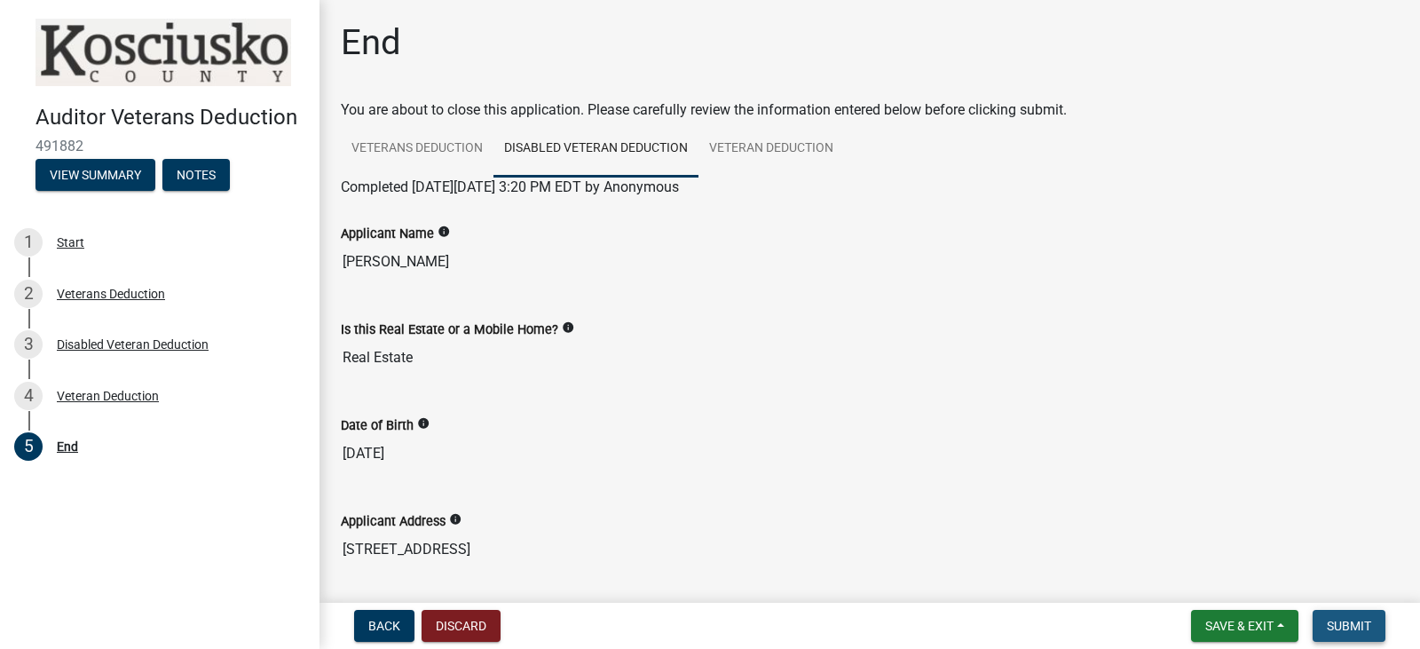
click at [1342, 625] on span "Submit" at bounding box center [1349, 626] width 44 height 14
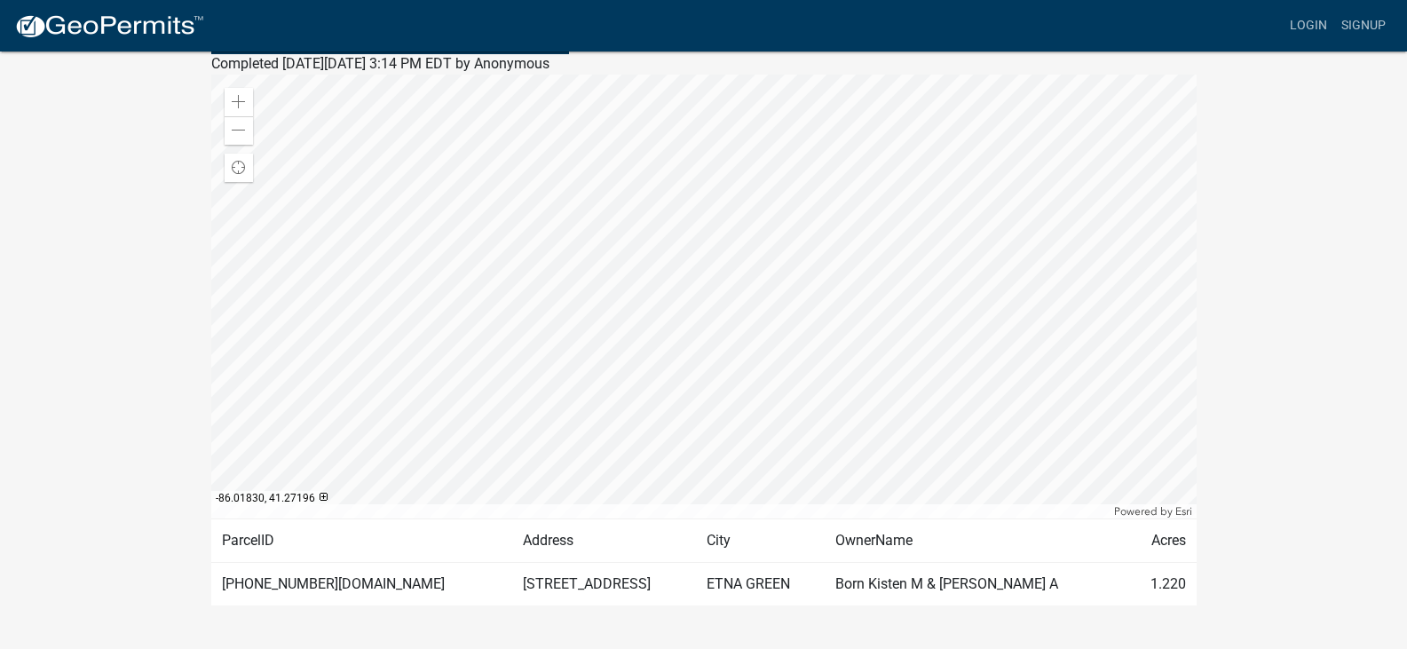
scroll to position [252, 0]
click at [239, 132] on span at bounding box center [239, 129] width 14 height 14
drag, startPoint x: 239, startPoint y: 132, endPoint x: 25, endPoint y: 349, distance: 304.4
click at [25, 349] on div "Auditor Veterans Deduction 491882 Amount Paid $0.00 Actions Printer Friendly Cr…" at bounding box center [703, 235] width 1407 height 872
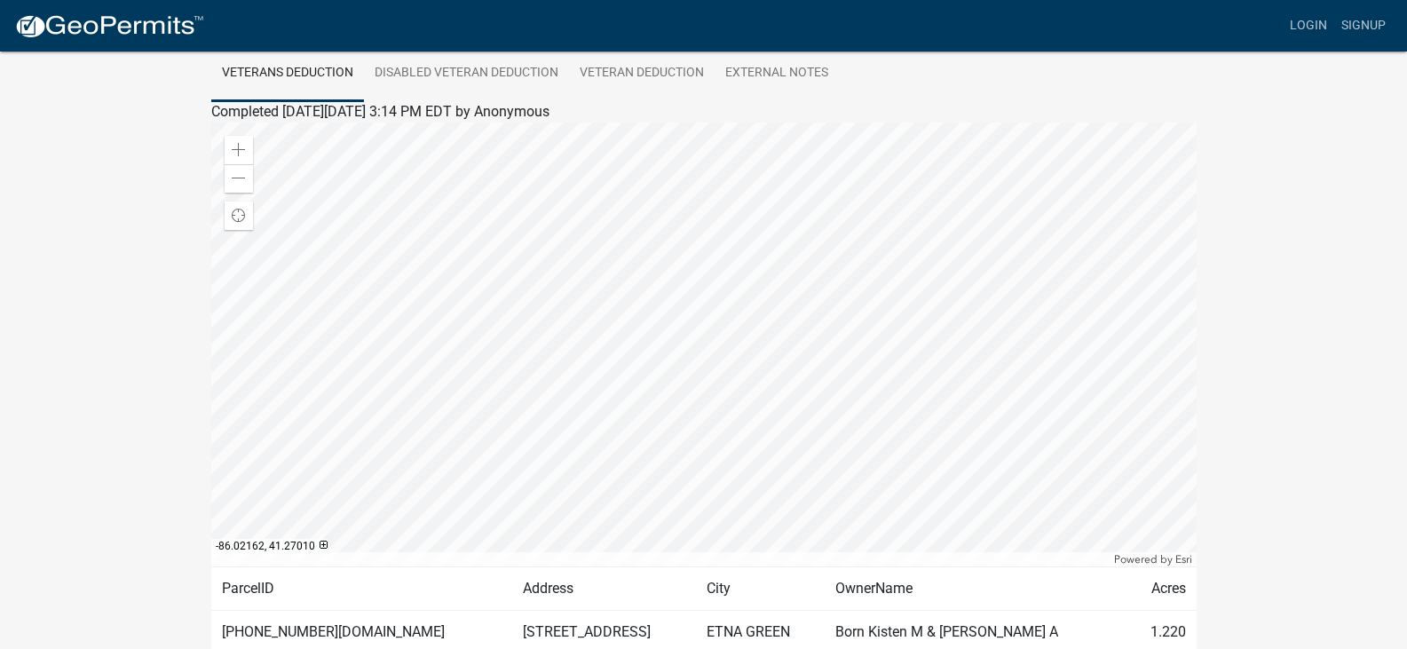
scroll to position [204, 0]
click at [243, 178] on span at bounding box center [239, 177] width 14 height 14
click at [238, 178] on span at bounding box center [239, 177] width 14 height 14
click at [233, 150] on span at bounding box center [239, 149] width 14 height 14
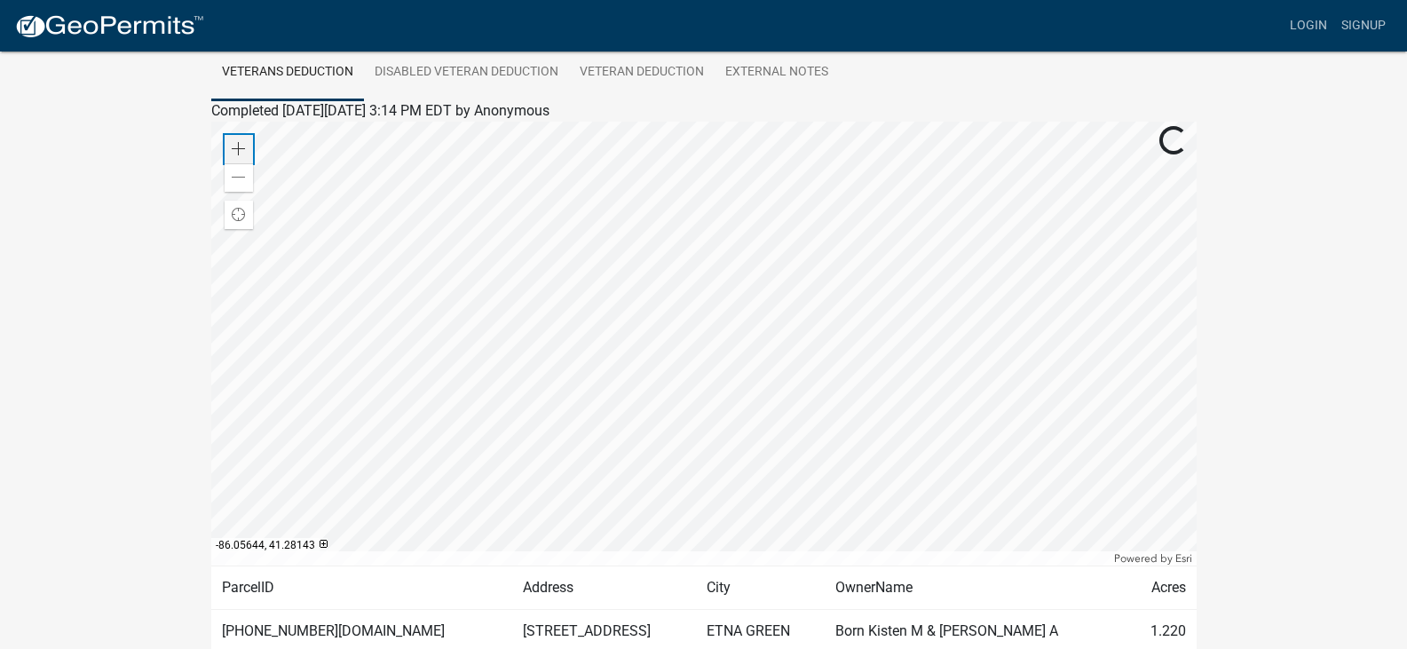
click at [233, 150] on span at bounding box center [239, 149] width 14 height 14
click at [881, 455] on div at bounding box center [703, 344] width 985 height 444
click at [233, 146] on span at bounding box center [239, 149] width 14 height 14
click at [233, 170] on div "Zoom out" at bounding box center [239, 177] width 28 height 28
